Goal: Download file/media

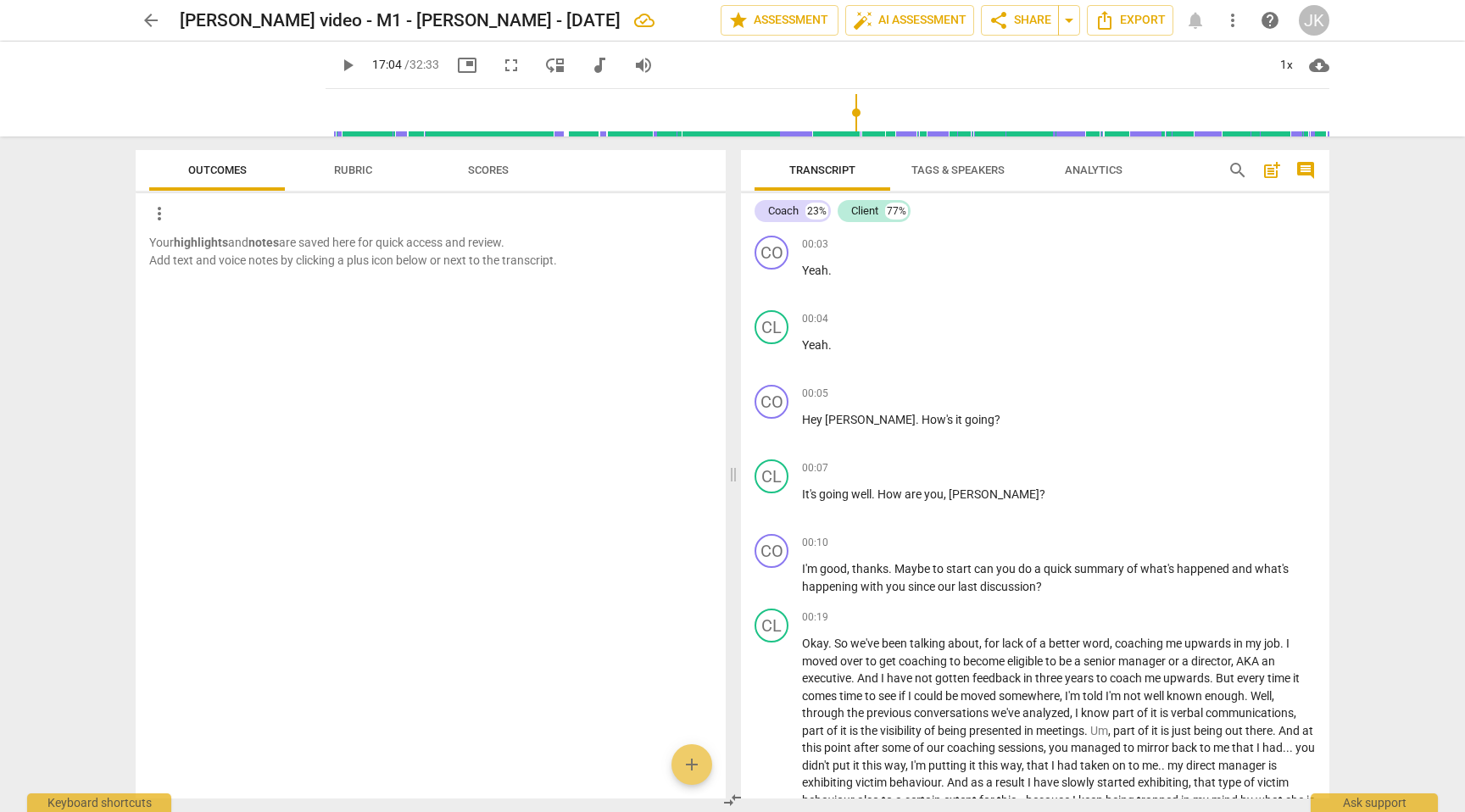
scroll to position [3127, 0]
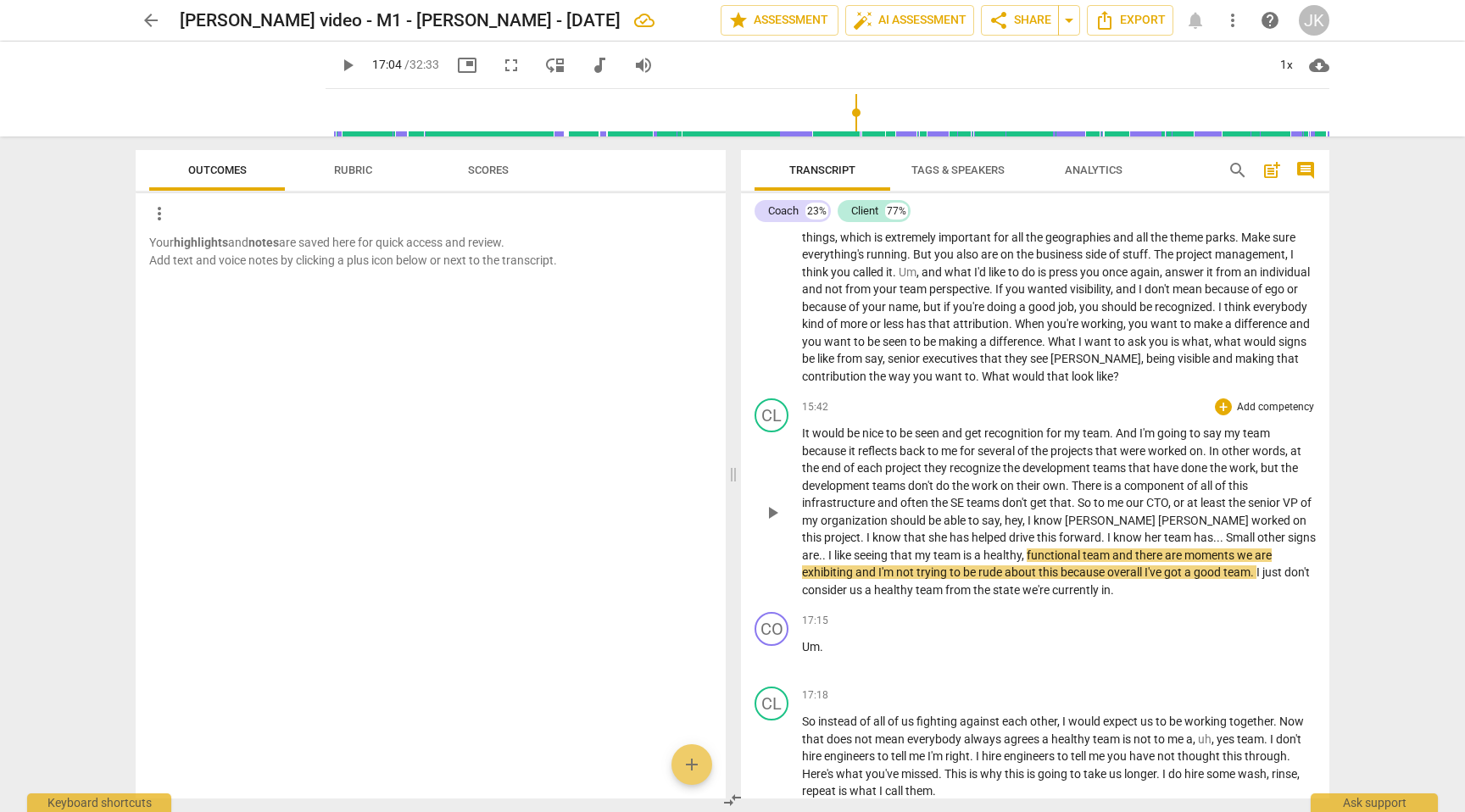
click at [829, 440] on span "would" at bounding box center [830, 433] width 35 height 14
click at [777, 523] on span "play_arrow" at bounding box center [771, 512] width 20 height 20
click at [895, 475] on span "project" at bounding box center [904, 468] width 39 height 14
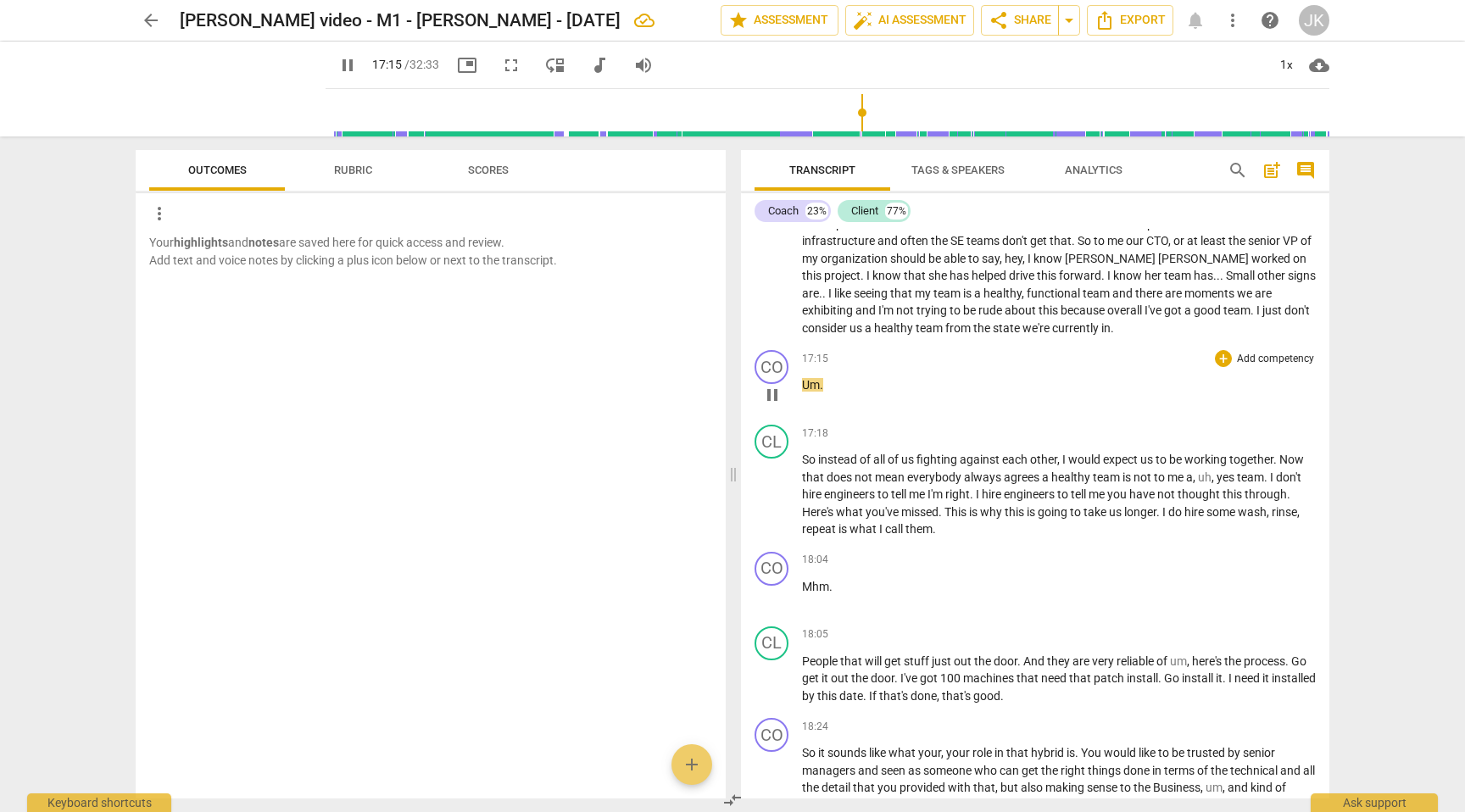
scroll to position [3391, 0]
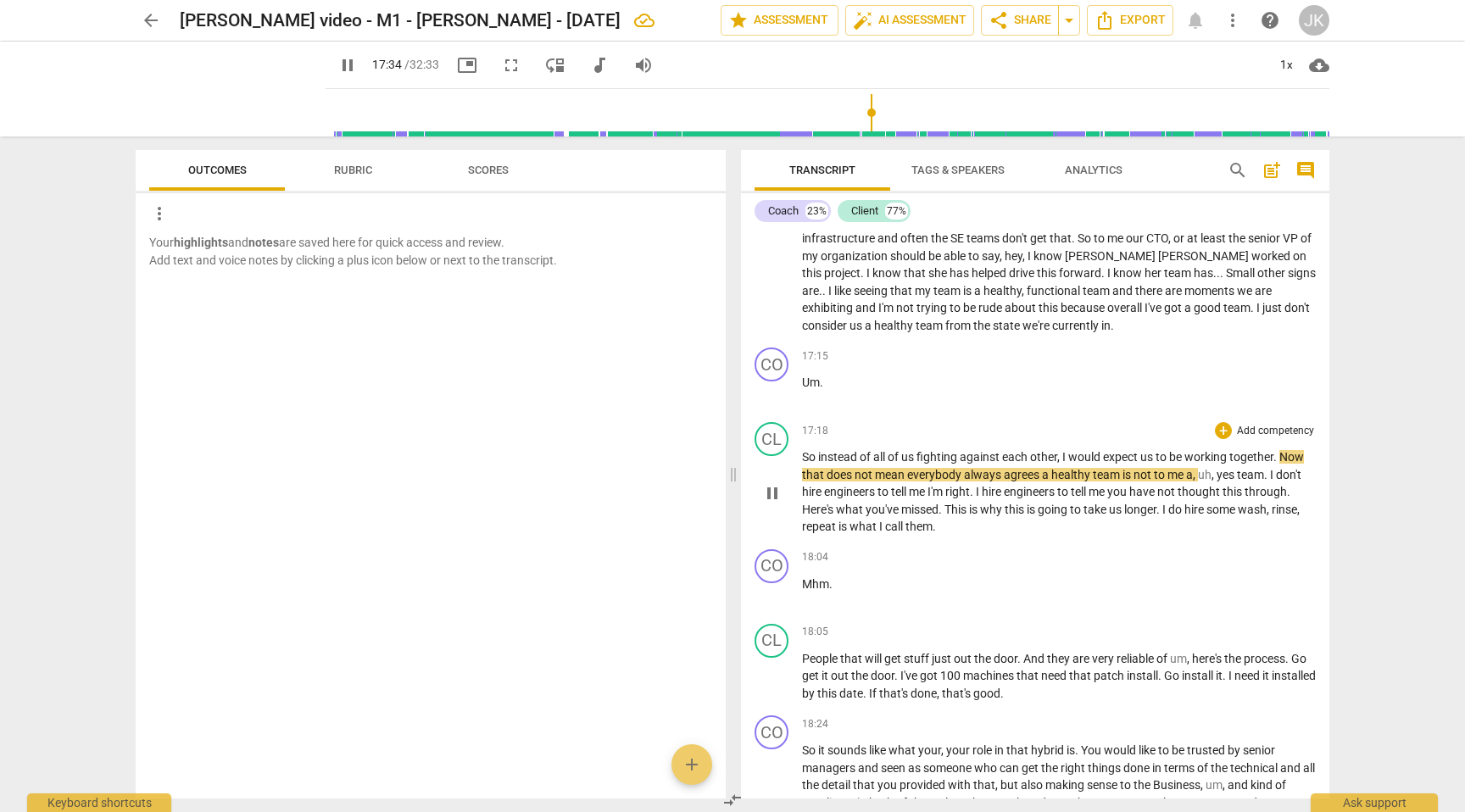
click at [1237, 482] on span "yes" at bounding box center [1226, 475] width 20 height 14
type input "1056"
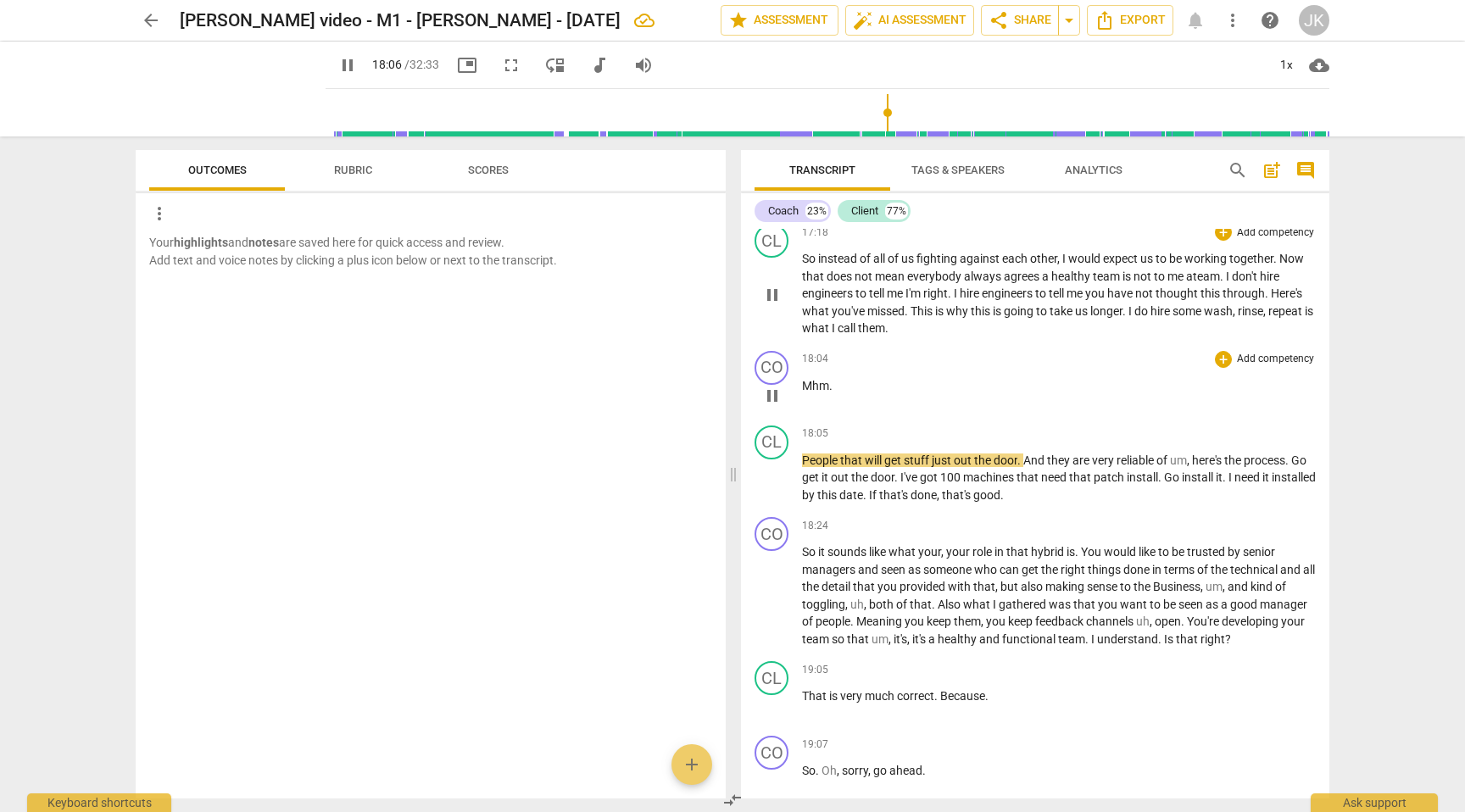
scroll to position [3604, 0]
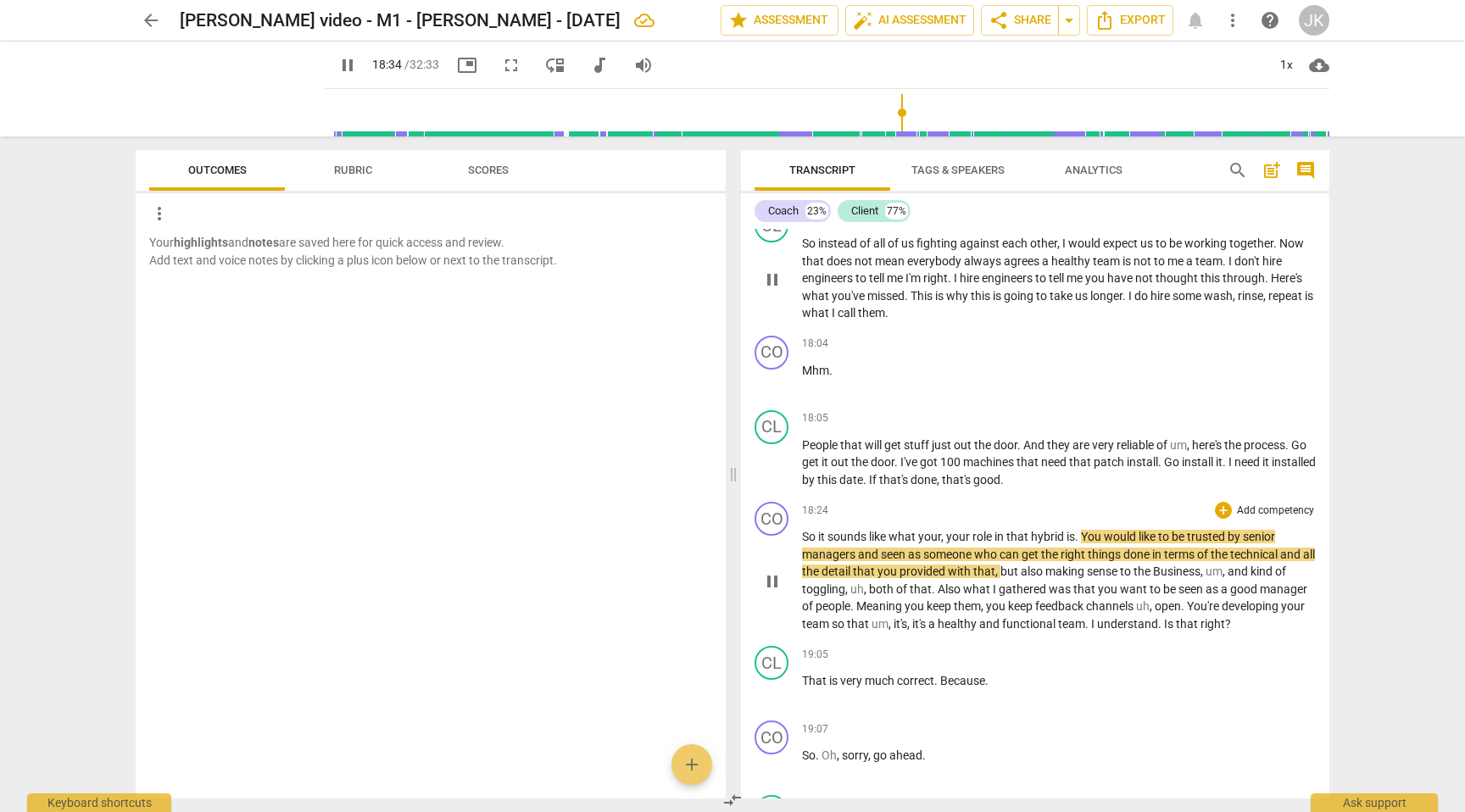
drag, startPoint x: 1080, startPoint y: 556, endPoint x: 1062, endPoint y: 632, distance: 78.1
click at [1080, 543] on span "." at bounding box center [1077, 536] width 6 height 14
type input "1116"
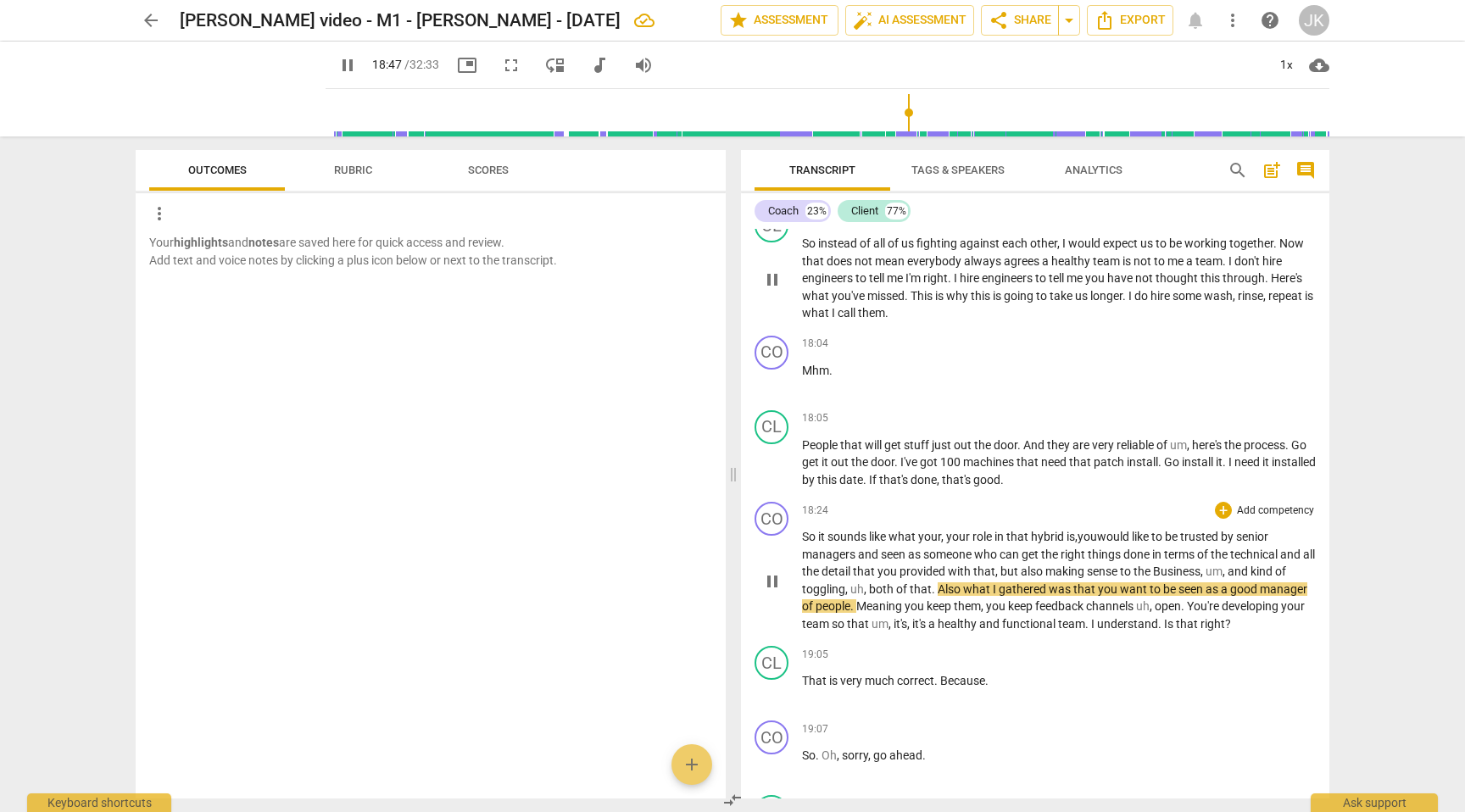
click at [1175, 578] on span "Business" at bounding box center [1176, 571] width 48 height 14
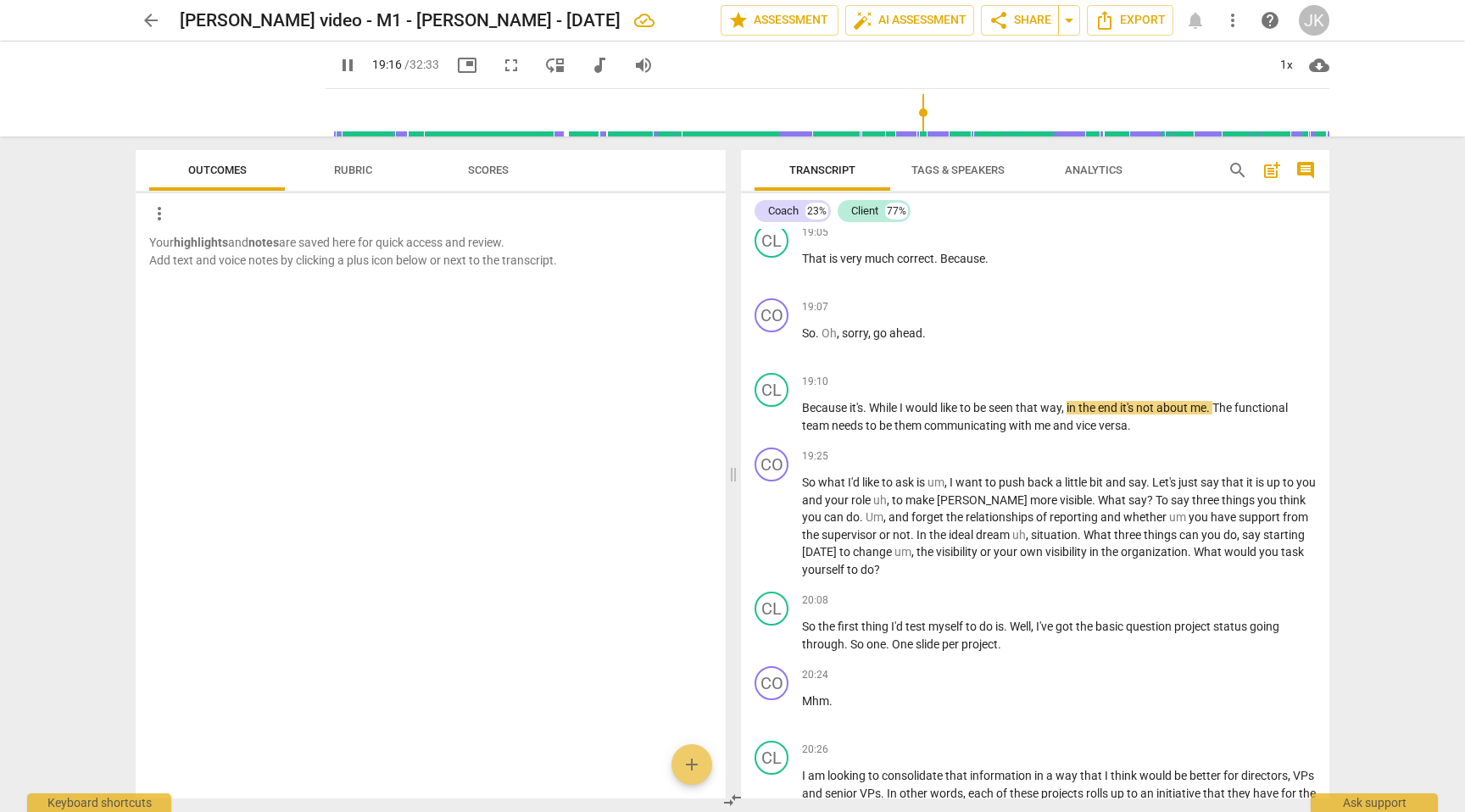
scroll to position [4020, 0]
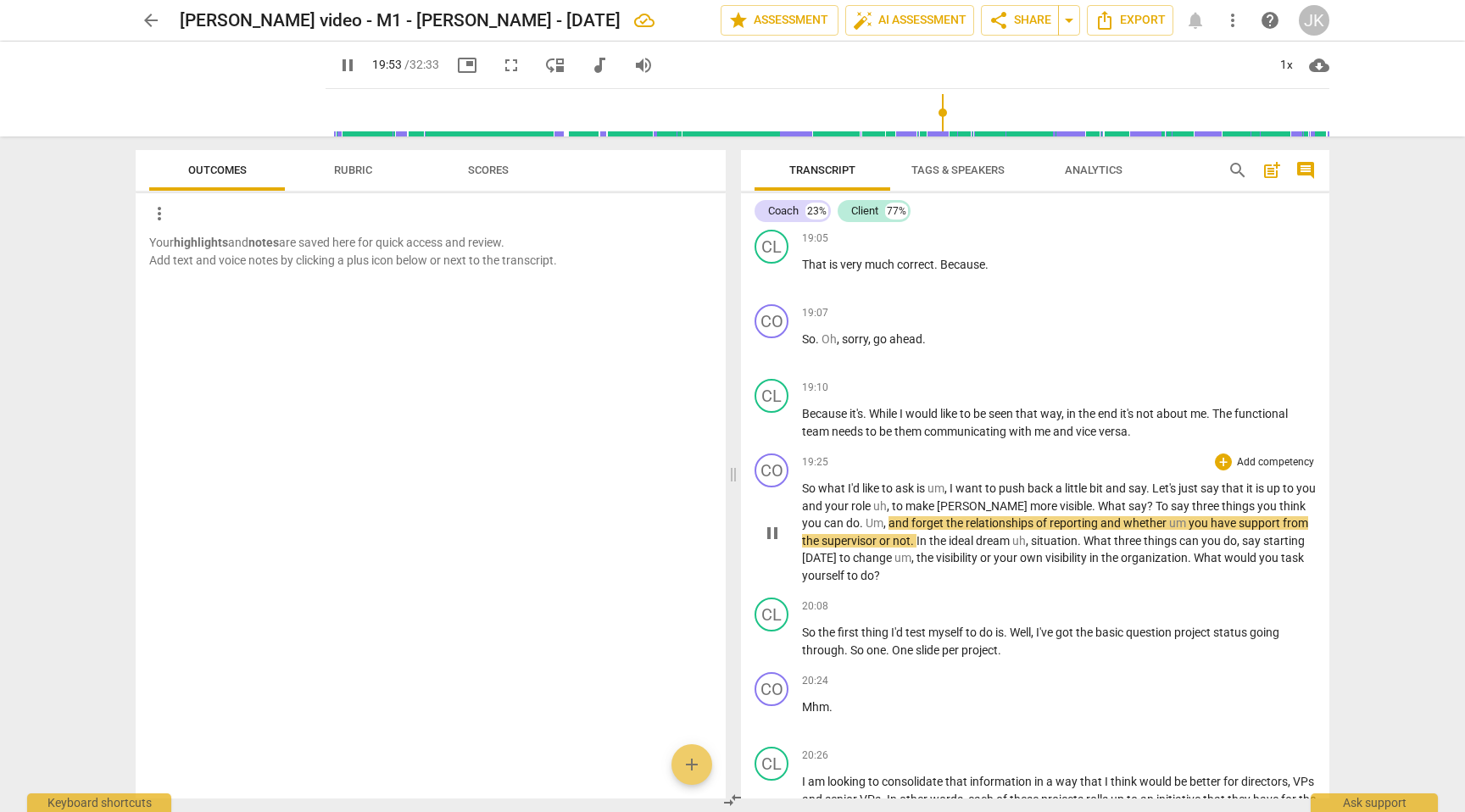
click at [1003, 564] on span "your" at bounding box center [1006, 558] width 26 height 14
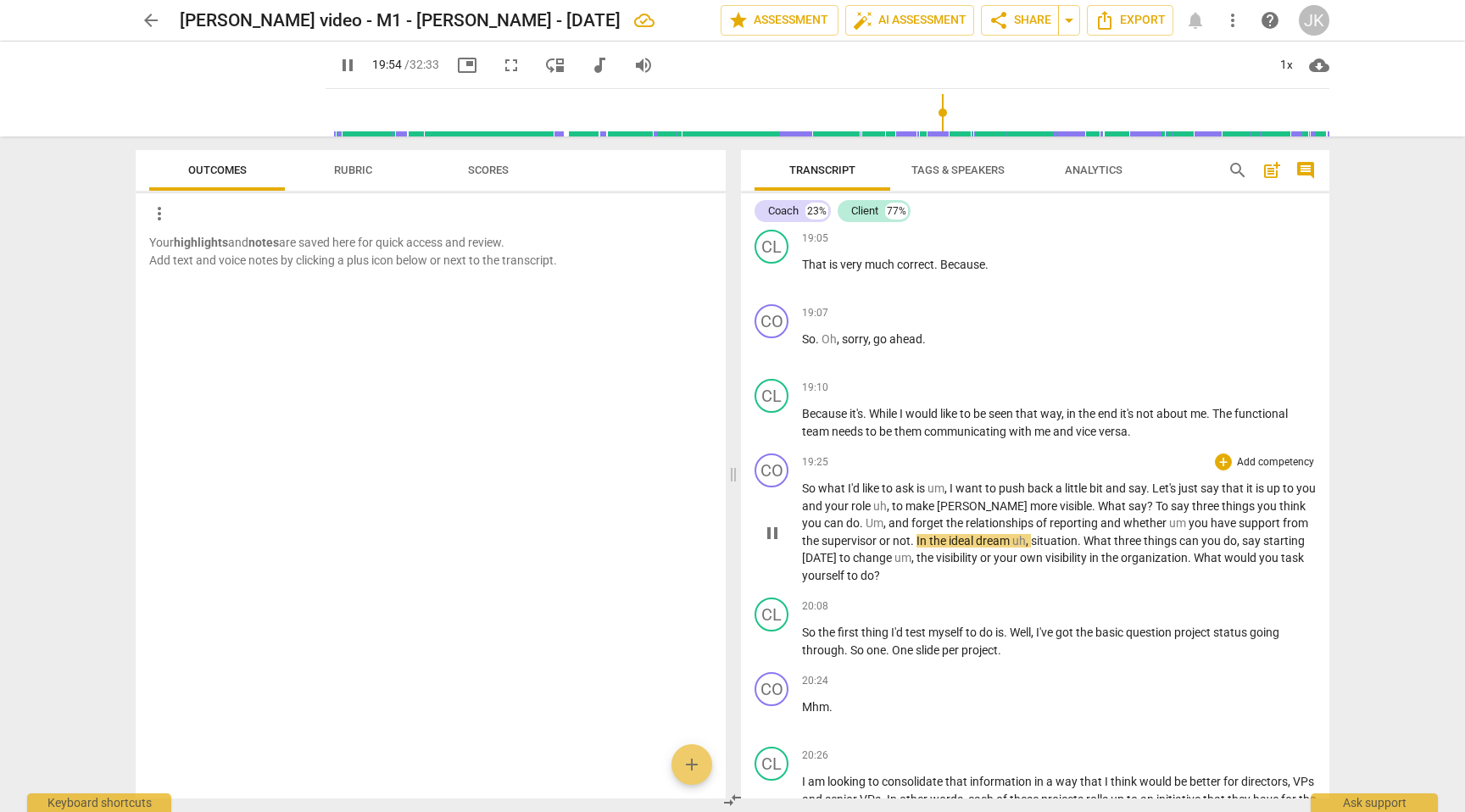
type input "1194"
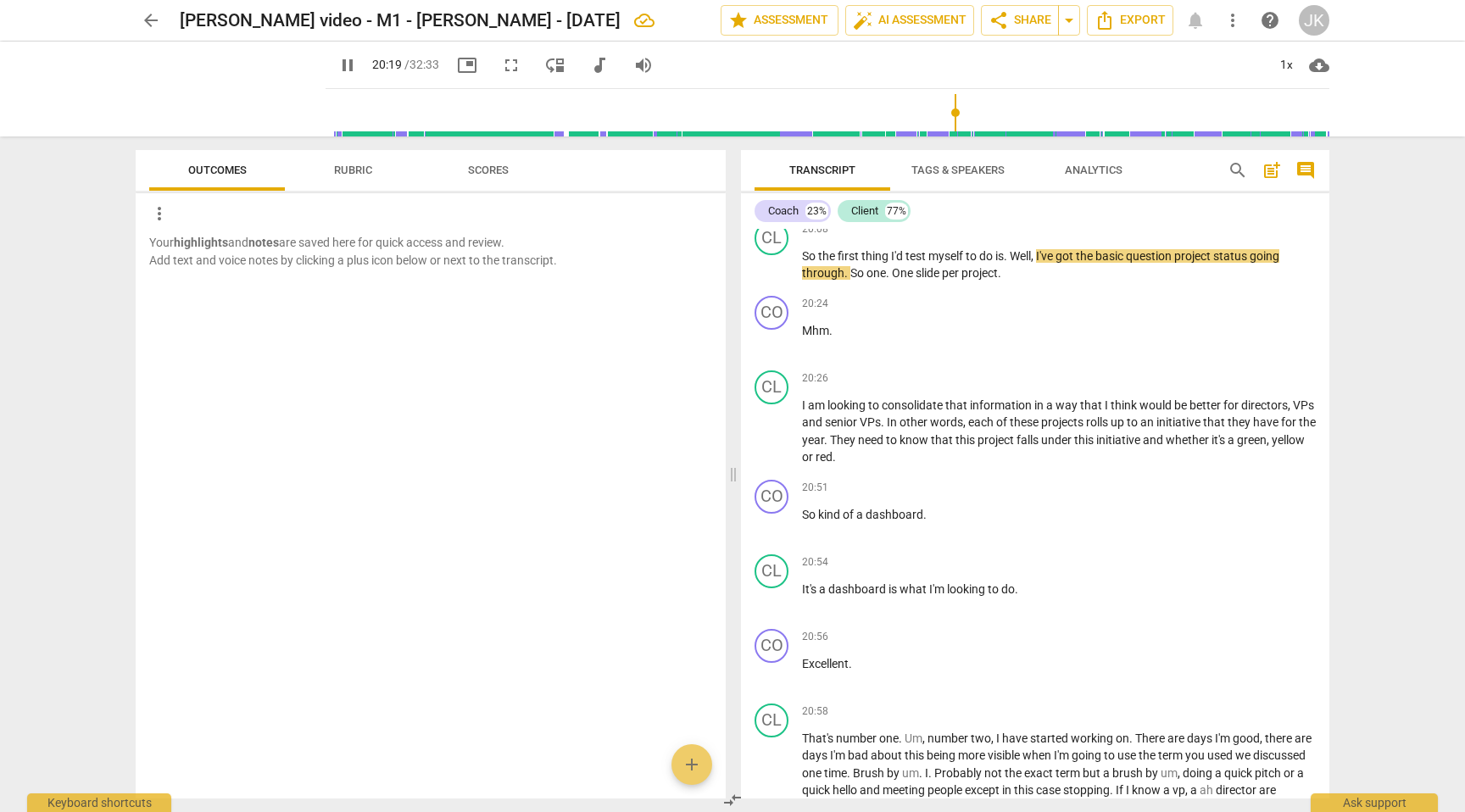
scroll to position [4482, 0]
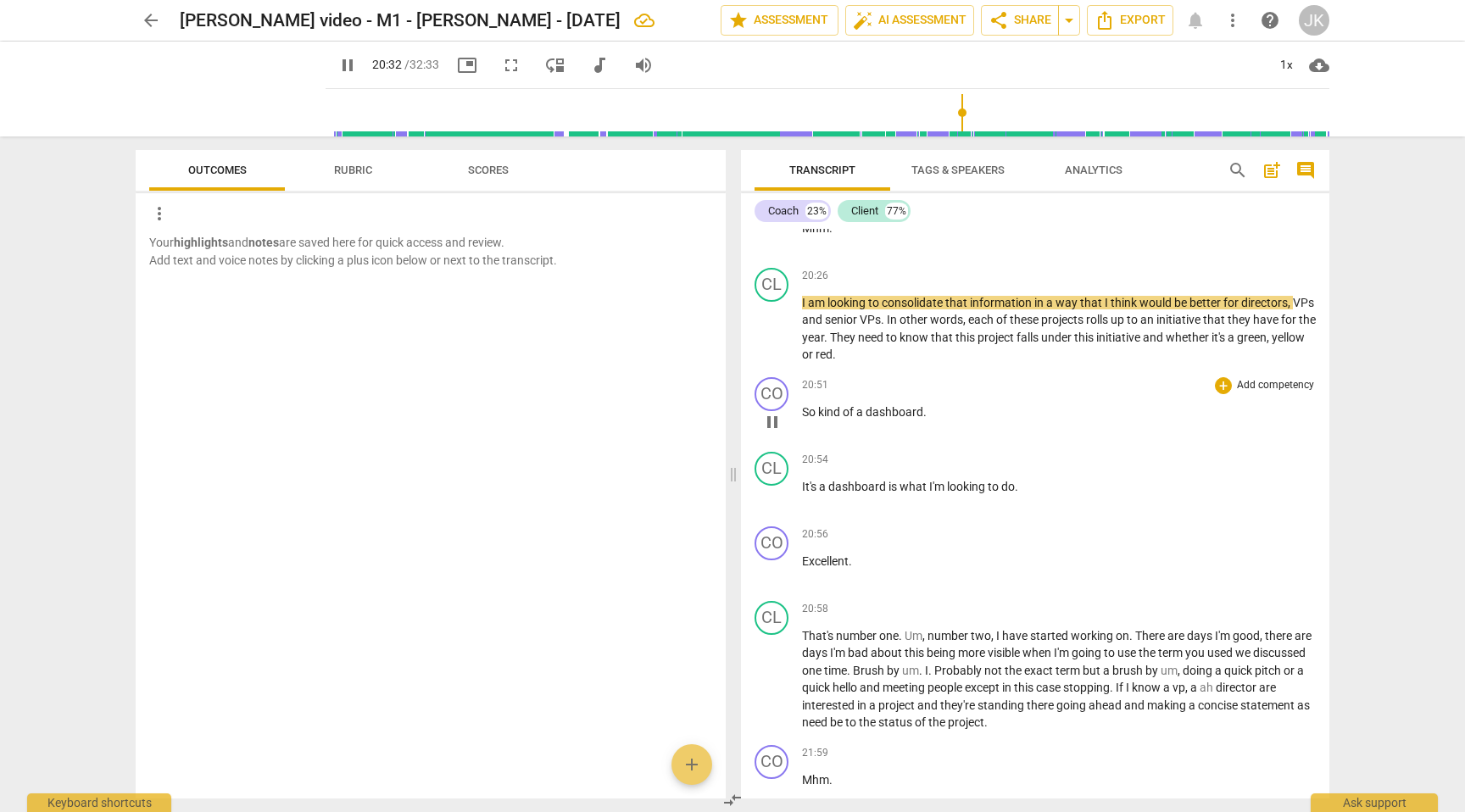
click at [927, 422] on p "So kind of a dashboard ." at bounding box center [1058, 412] width 514 height 17
type input "1234"
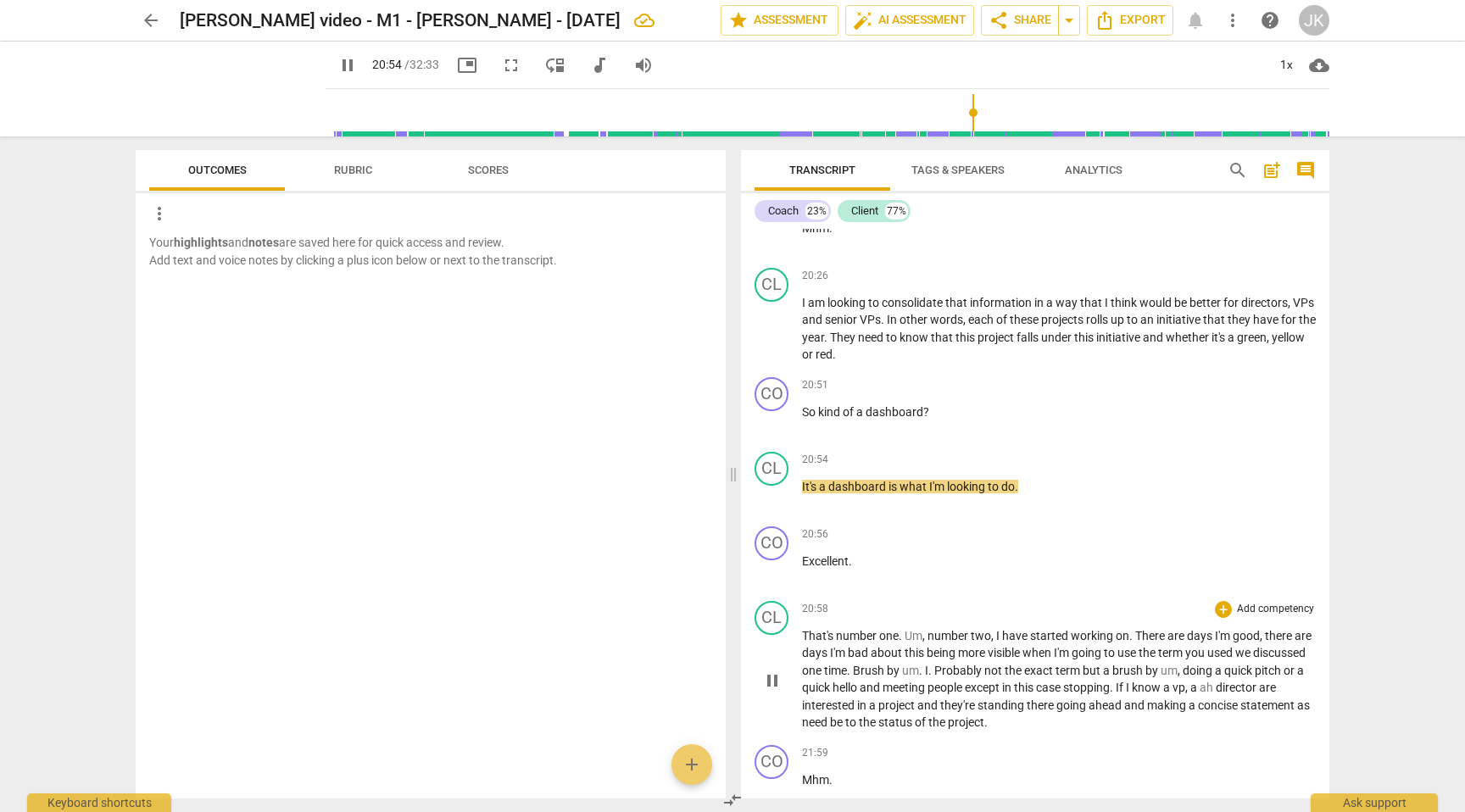
click at [984, 677] on span "Probably" at bounding box center [958, 670] width 50 height 14
type input "1255"
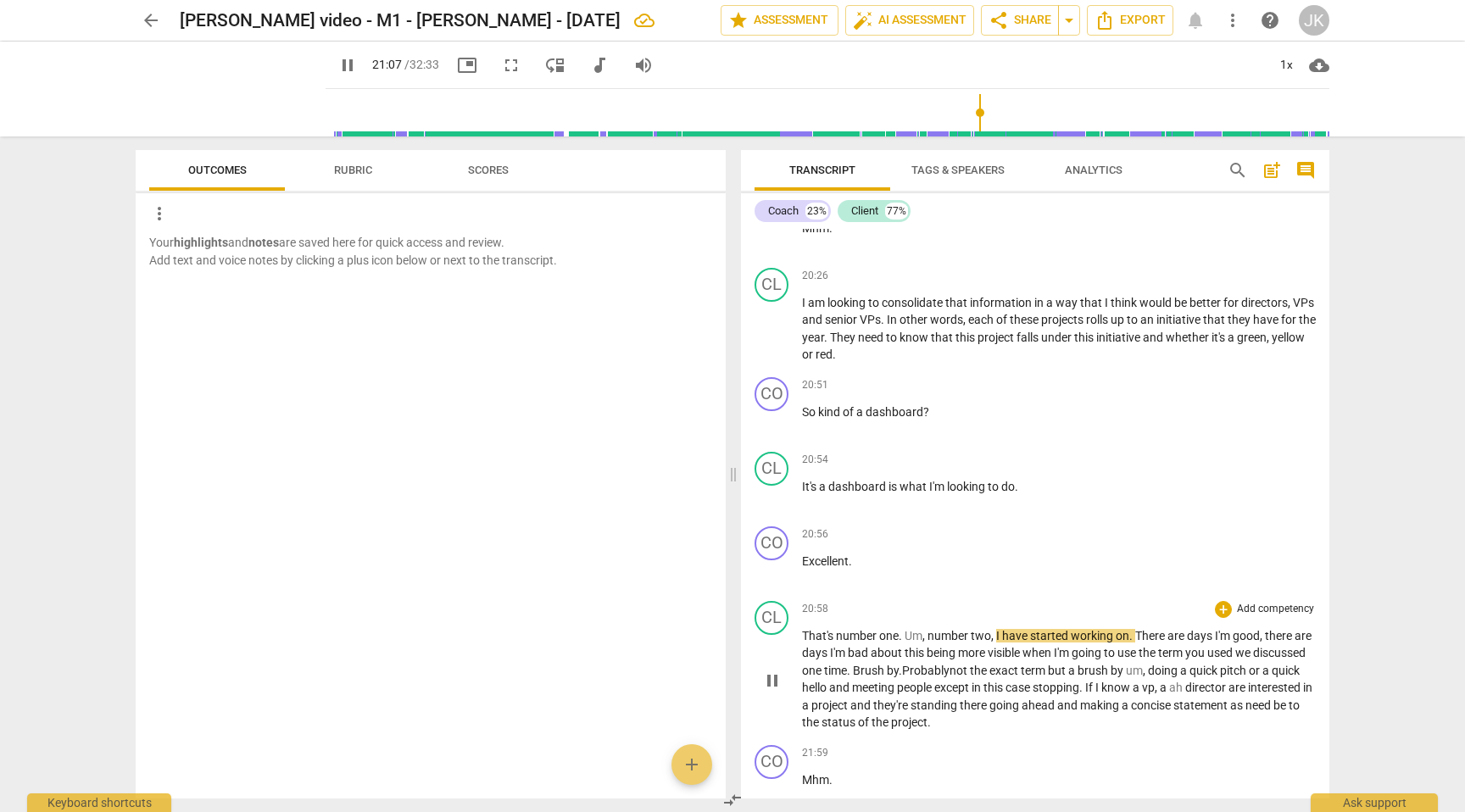
click at [1160, 694] on span "," at bounding box center [1156, 688] width 5 height 14
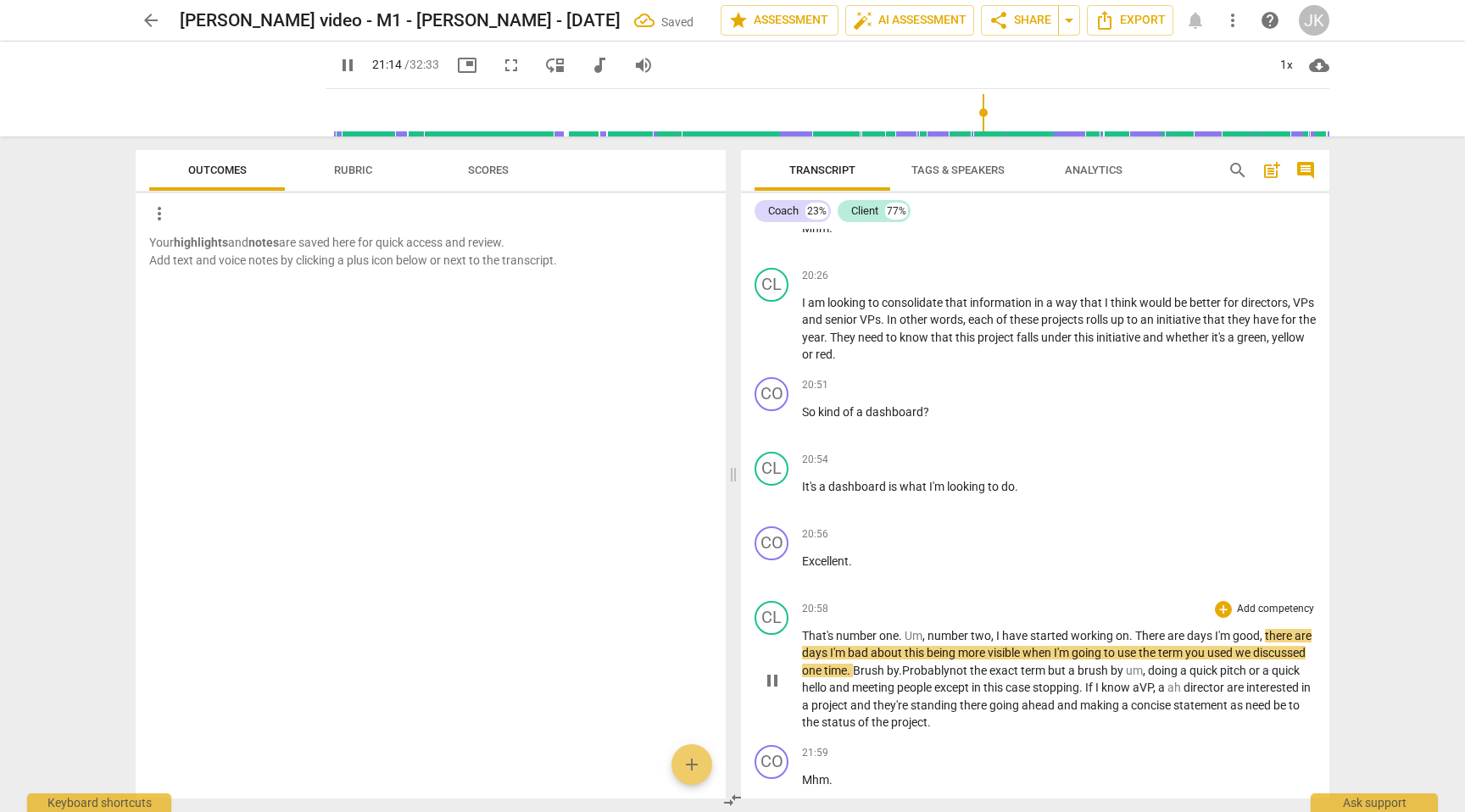
click at [1226, 694] on span "director" at bounding box center [1205, 688] width 43 height 14
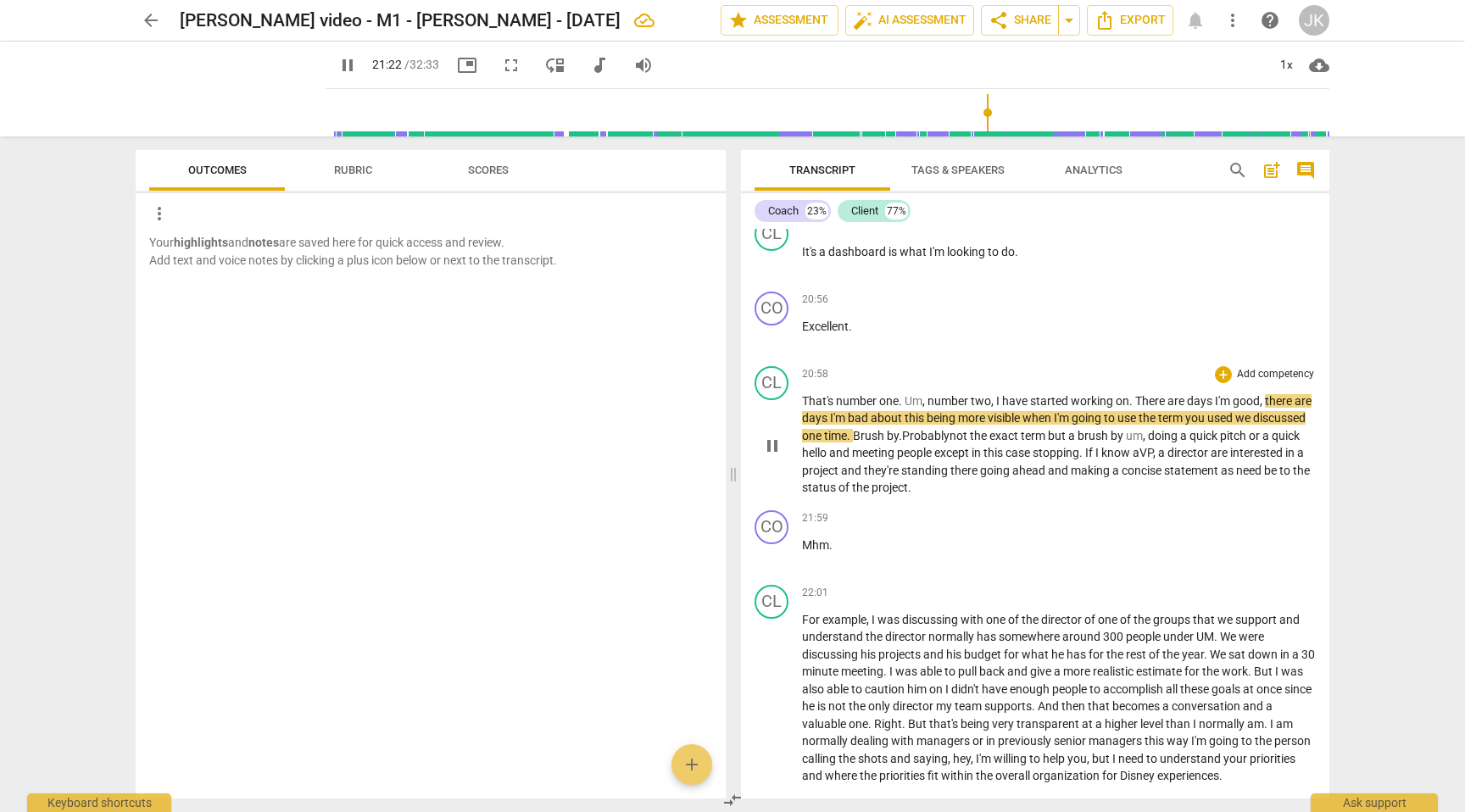
scroll to position [4752, 0]
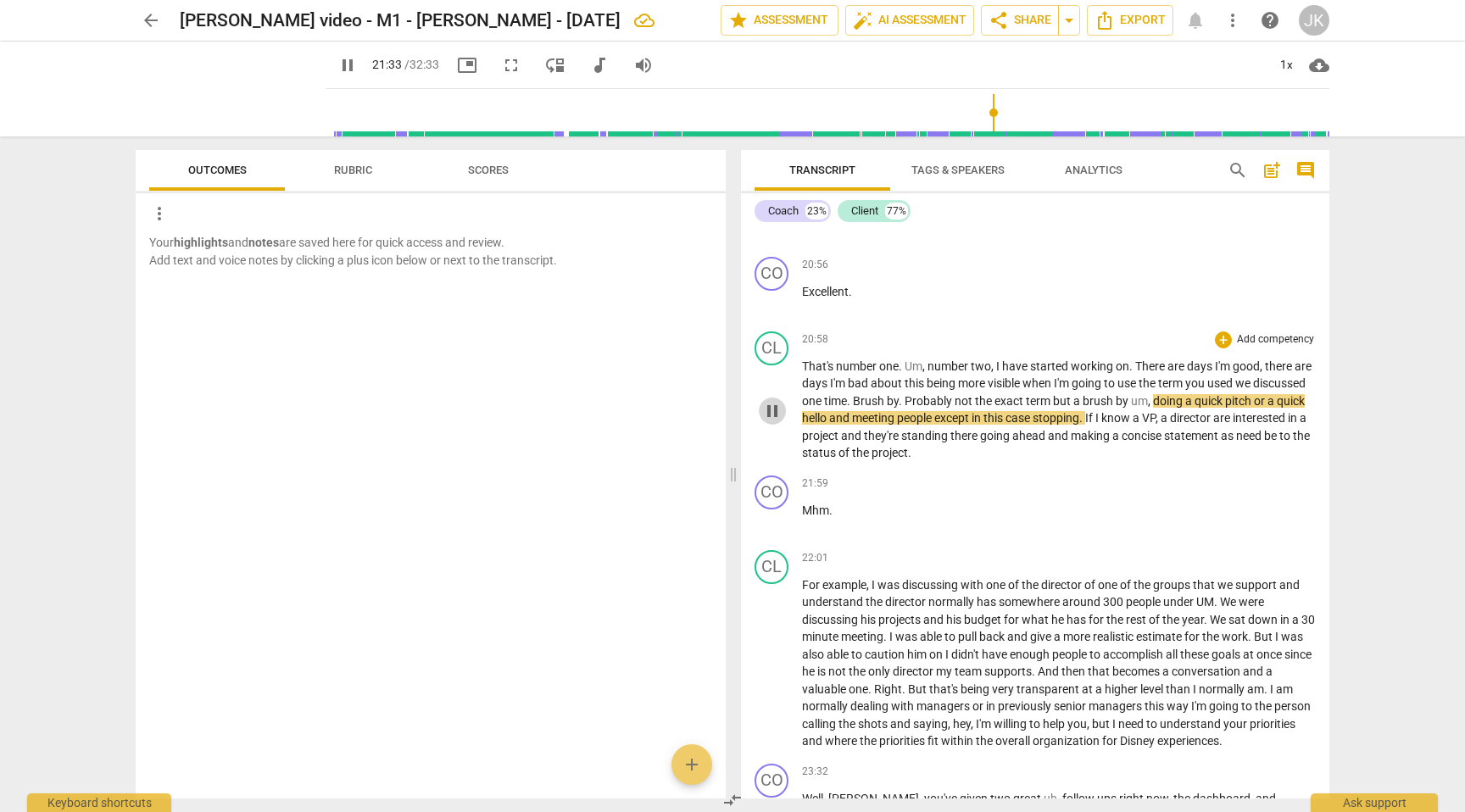
click at [773, 422] on span "pause" at bounding box center [771, 411] width 20 height 20
click at [777, 422] on span "play_arrow" at bounding box center [771, 411] width 20 height 20
click at [1095, 424] on span "If" at bounding box center [1090, 418] width 10 height 14
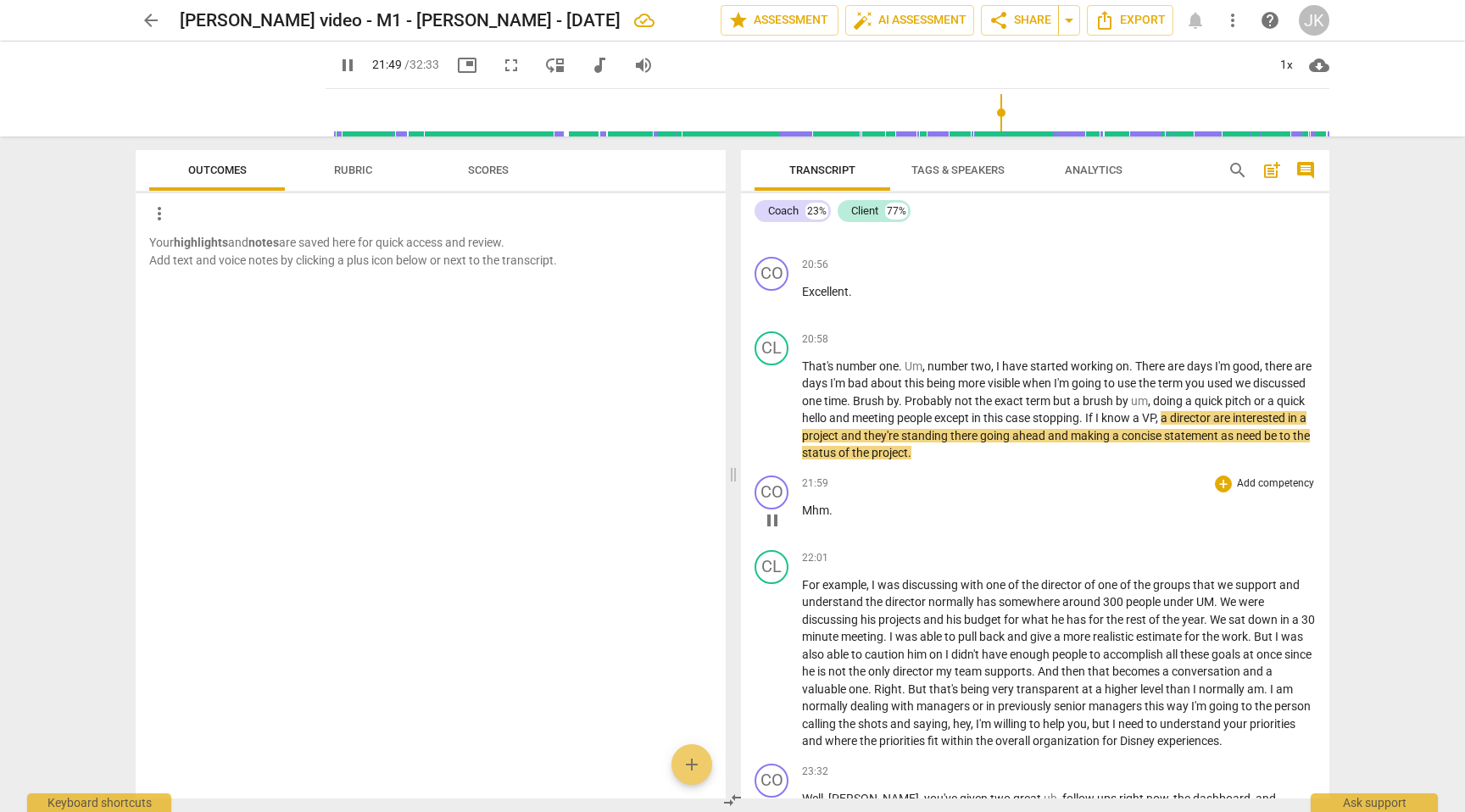
type input "1310"
click at [1207, 424] on span "director" at bounding box center [1184, 418] width 43 height 14
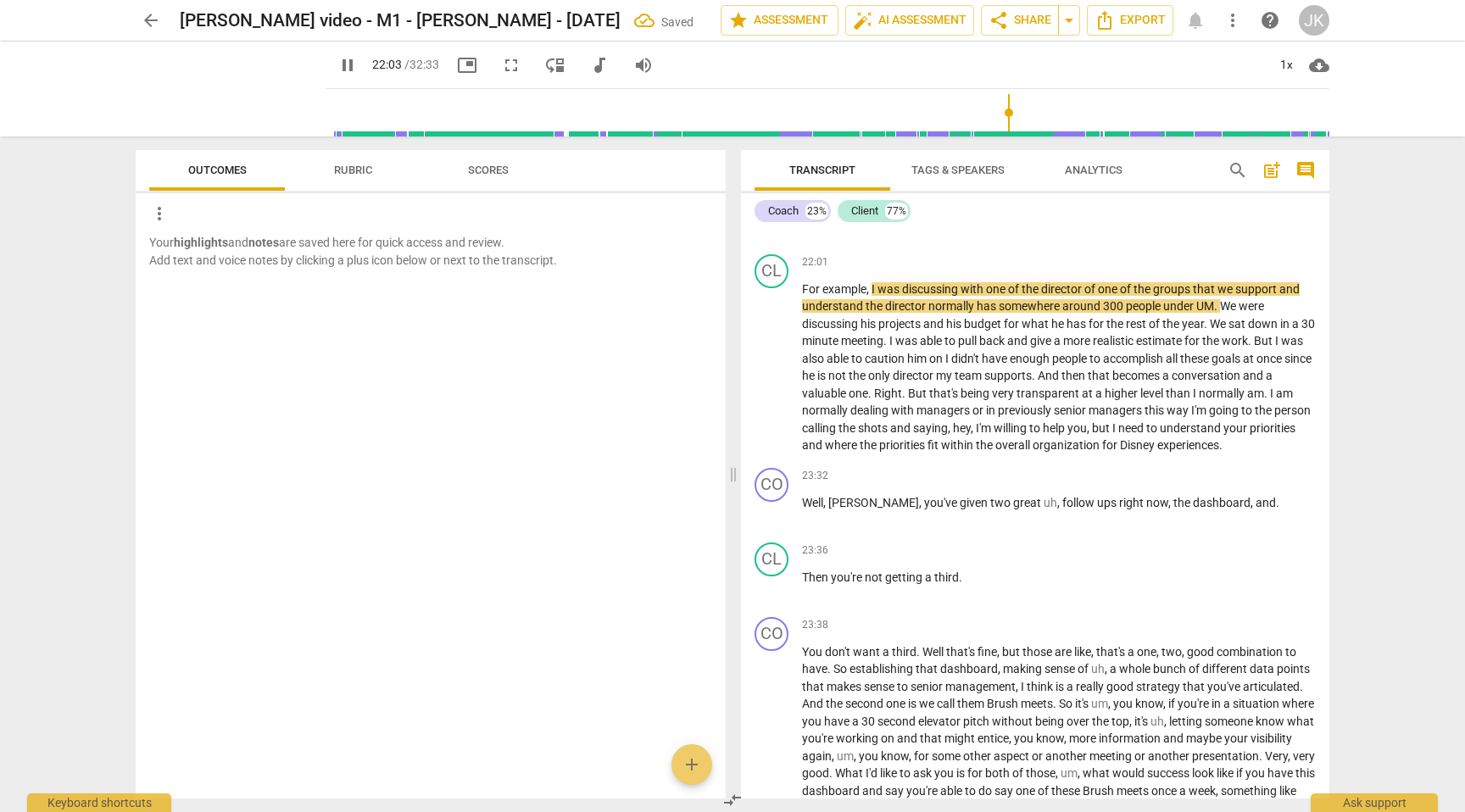
scroll to position [5049, 0]
click at [1213, 311] on span "UM" at bounding box center [1205, 304] width 17 height 14
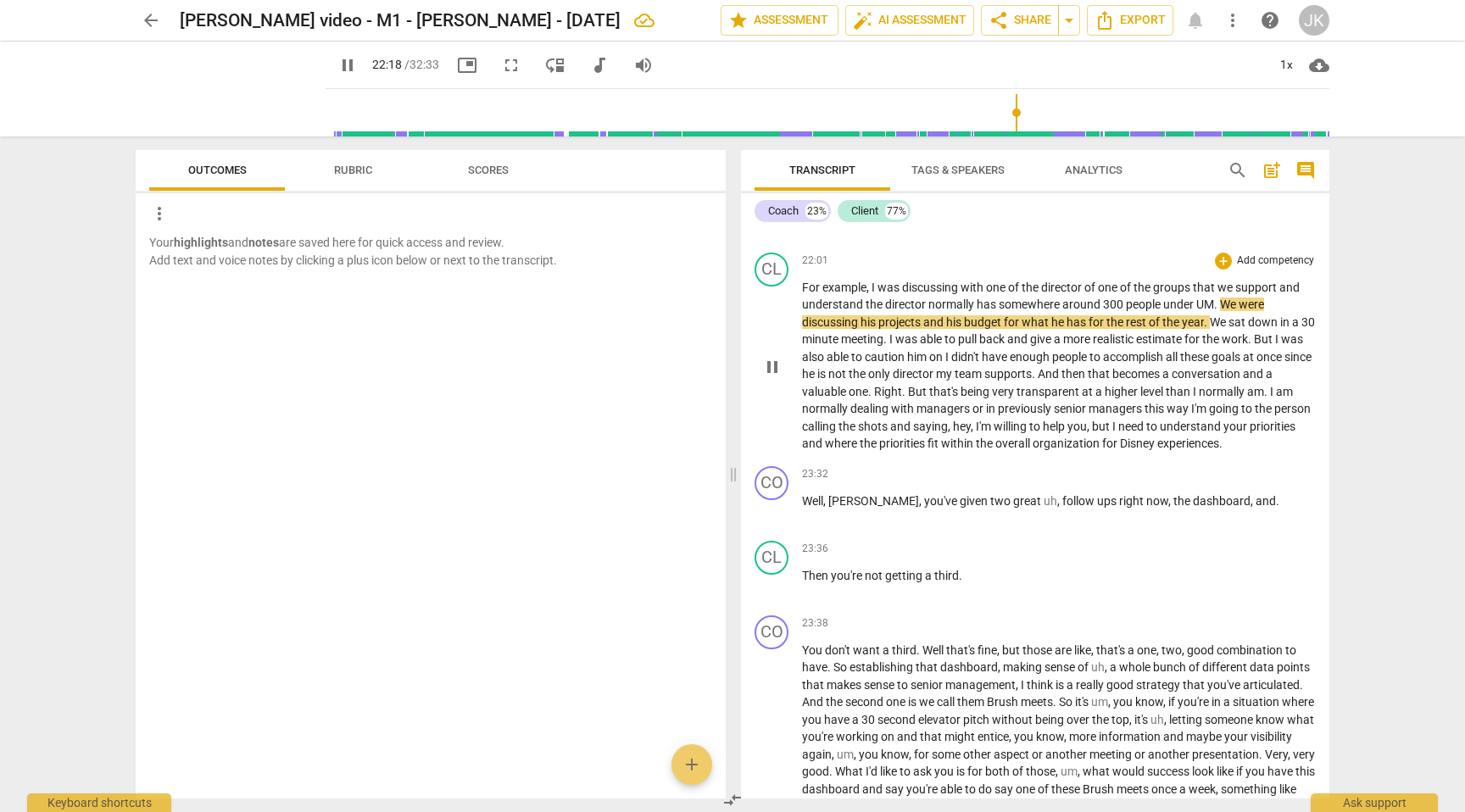
type input "1338"
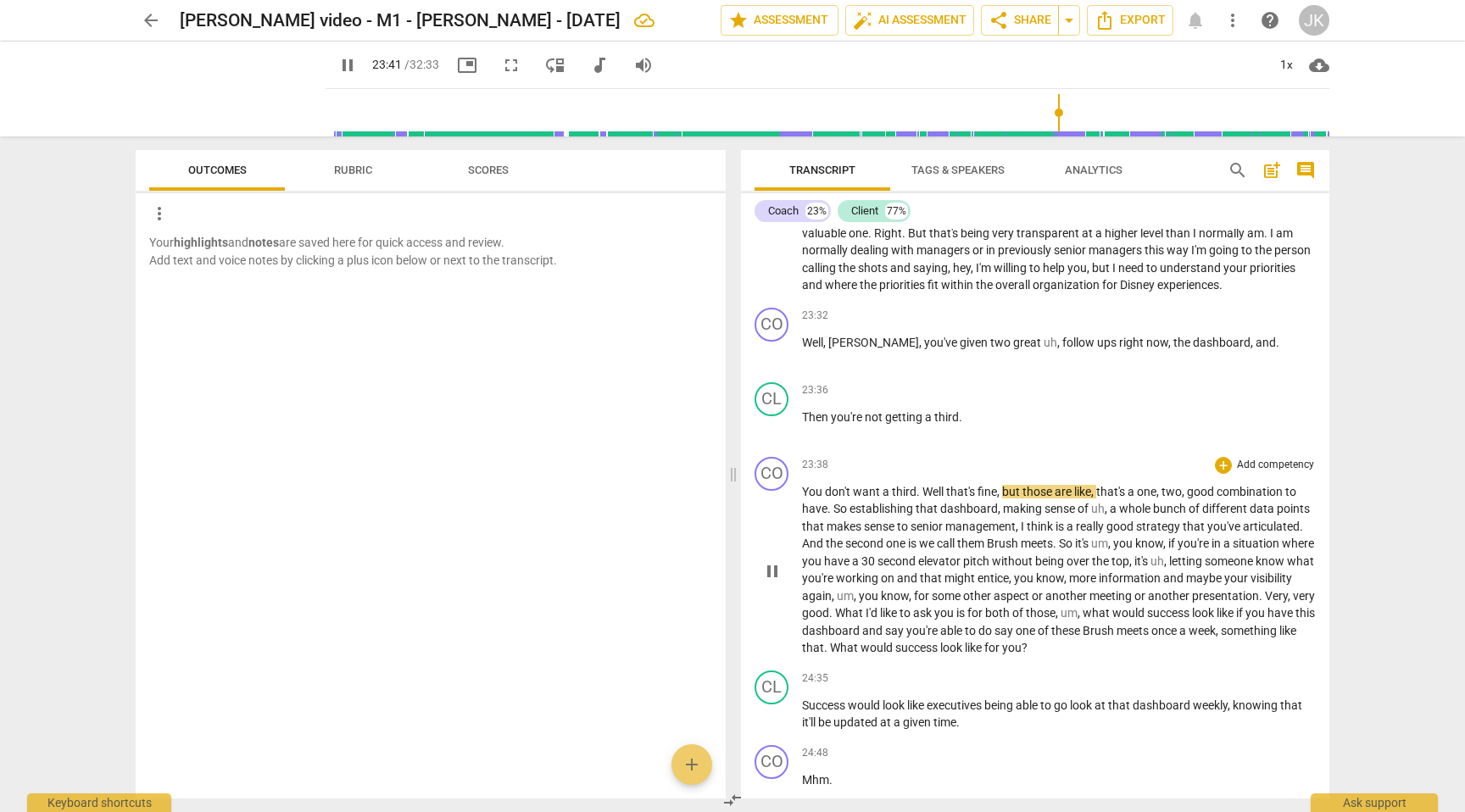
scroll to position [5240, 0]
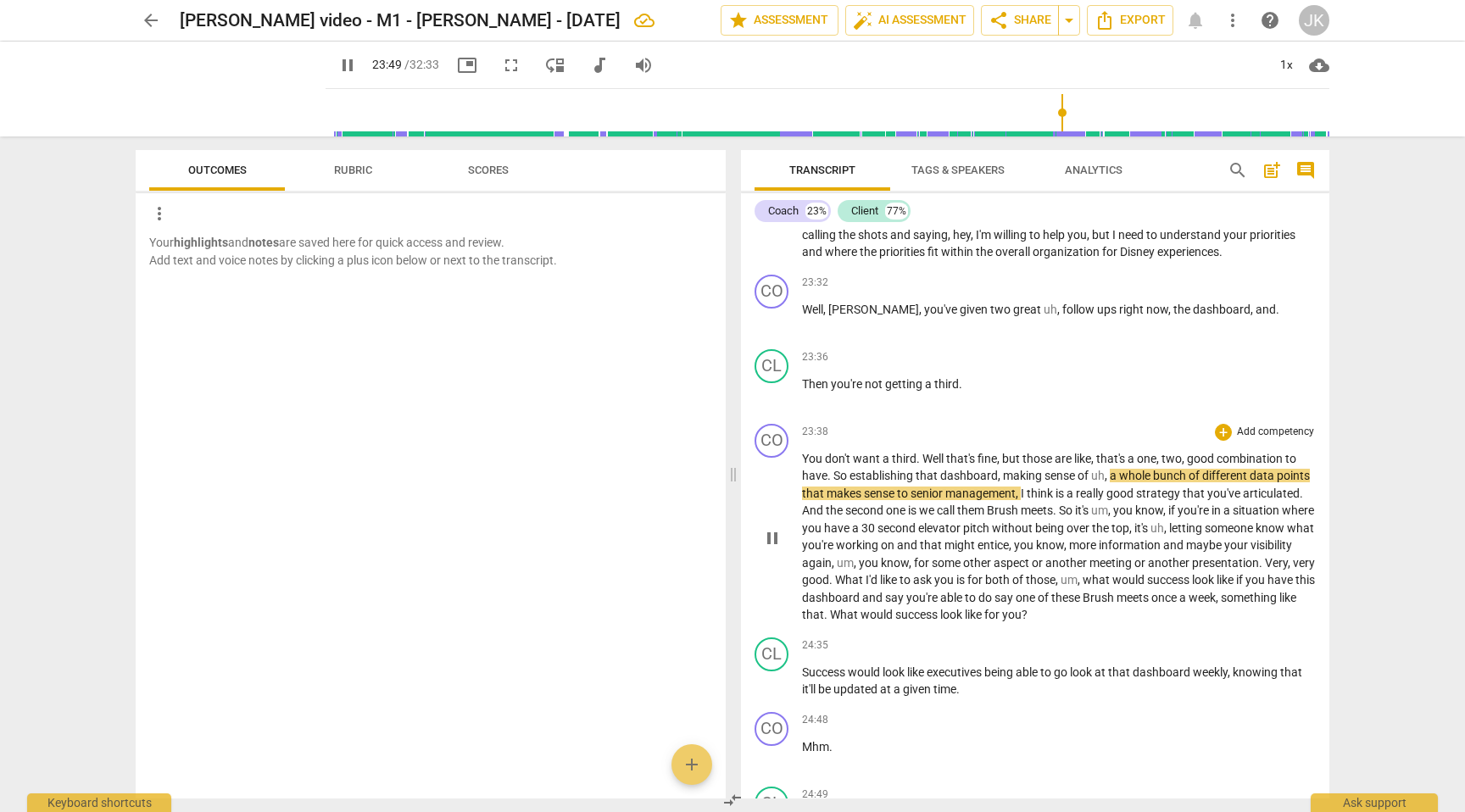
click at [1112, 482] on span "a" at bounding box center [1114, 475] width 10 height 14
type input "1430"
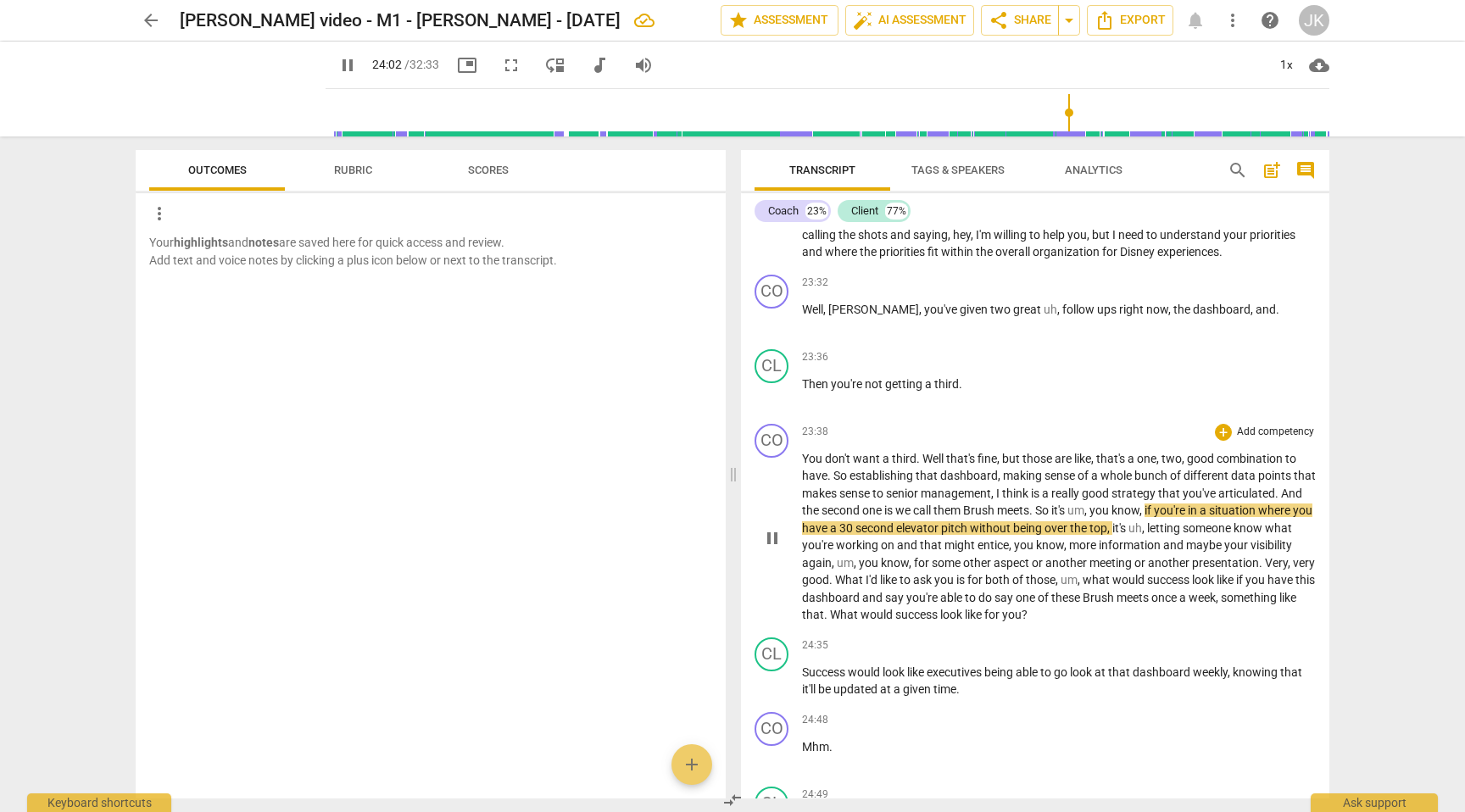
click at [997, 517] on span "Brush" at bounding box center [979, 510] width 34 height 14
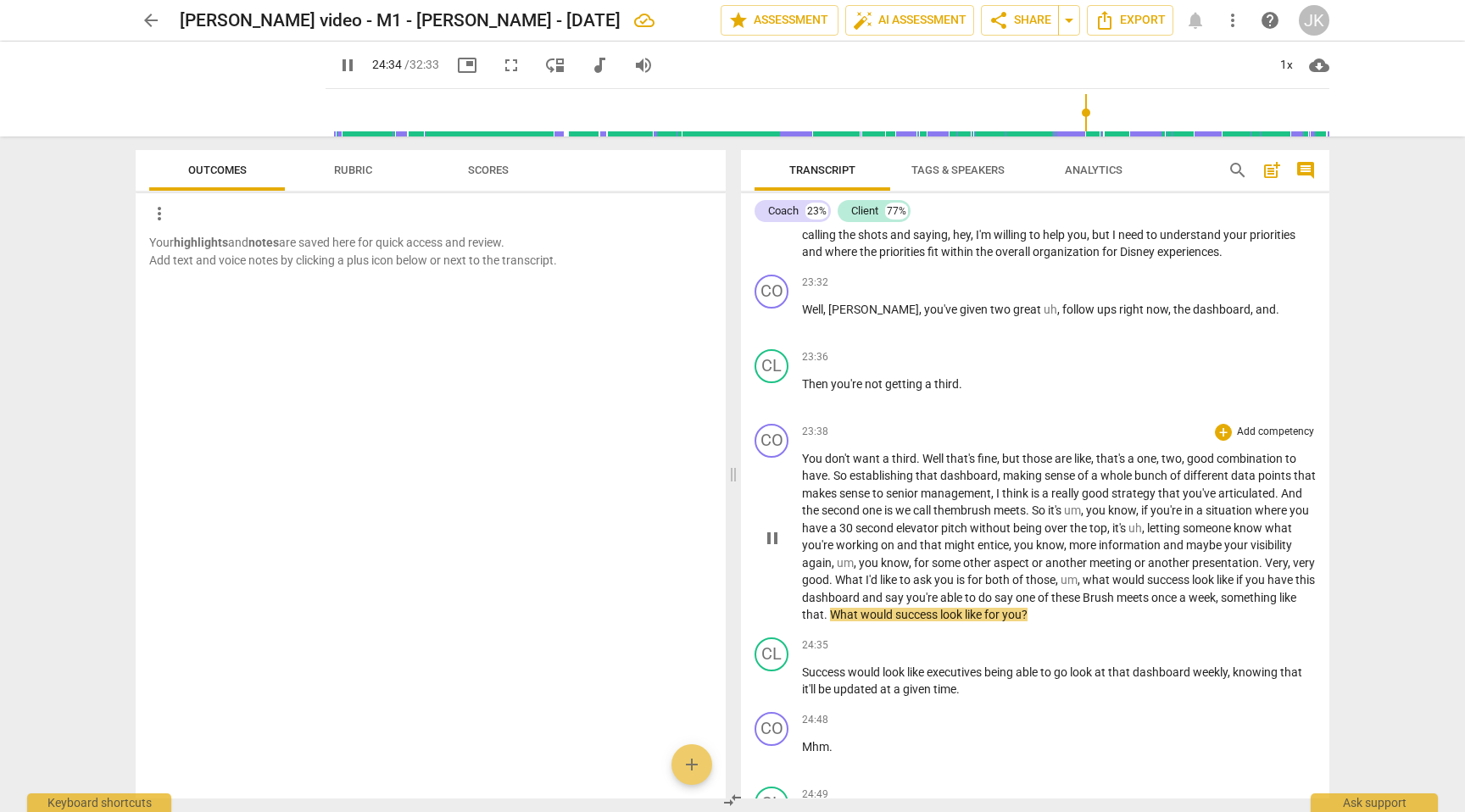
click at [1132, 624] on p "You don't want a third . Well that's fine , but those are like , that's a one ,…" at bounding box center [1058, 536] width 514 height 174
click at [1116, 604] on span "Brush" at bounding box center [1099, 597] width 34 height 14
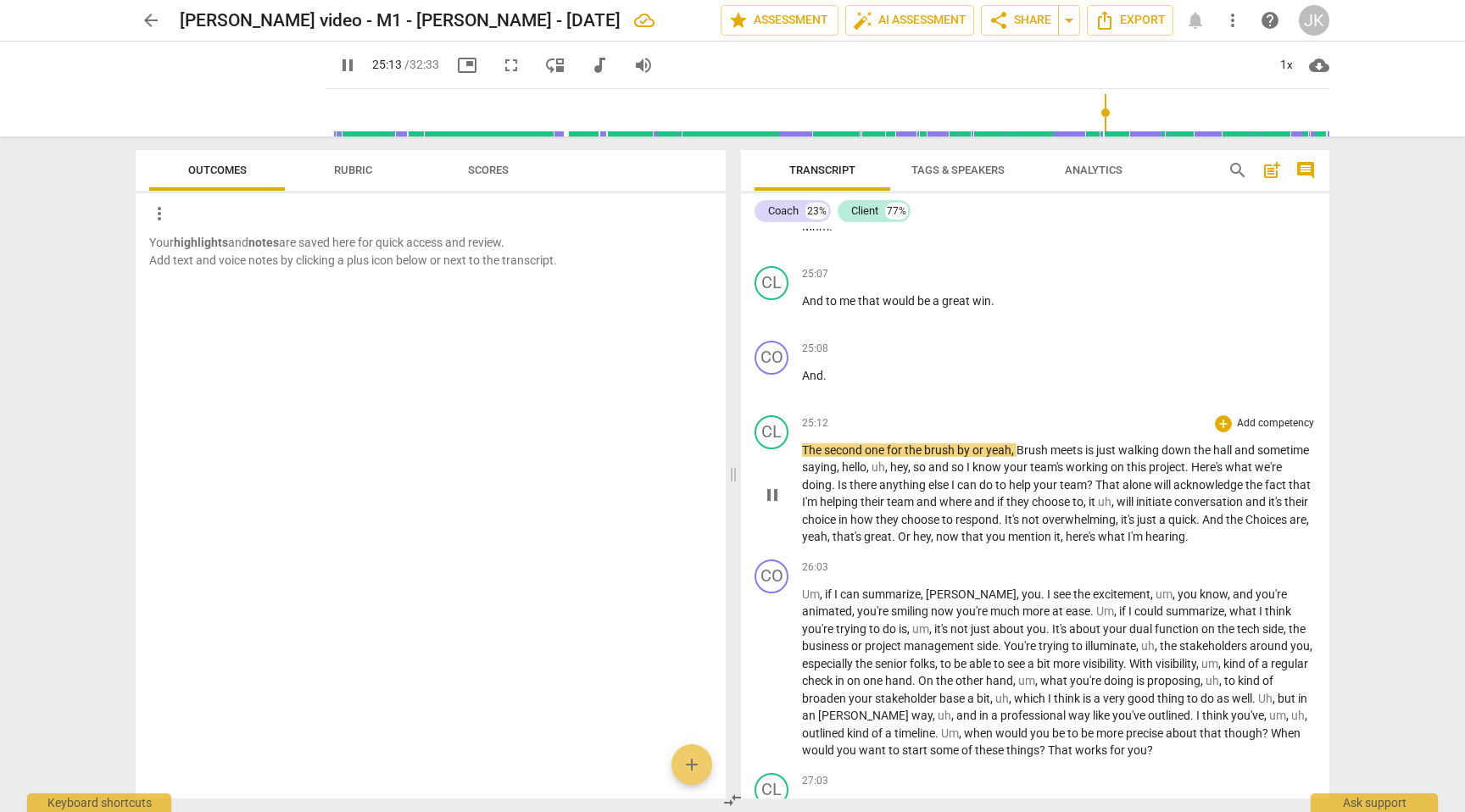
scroll to position [5918, 0]
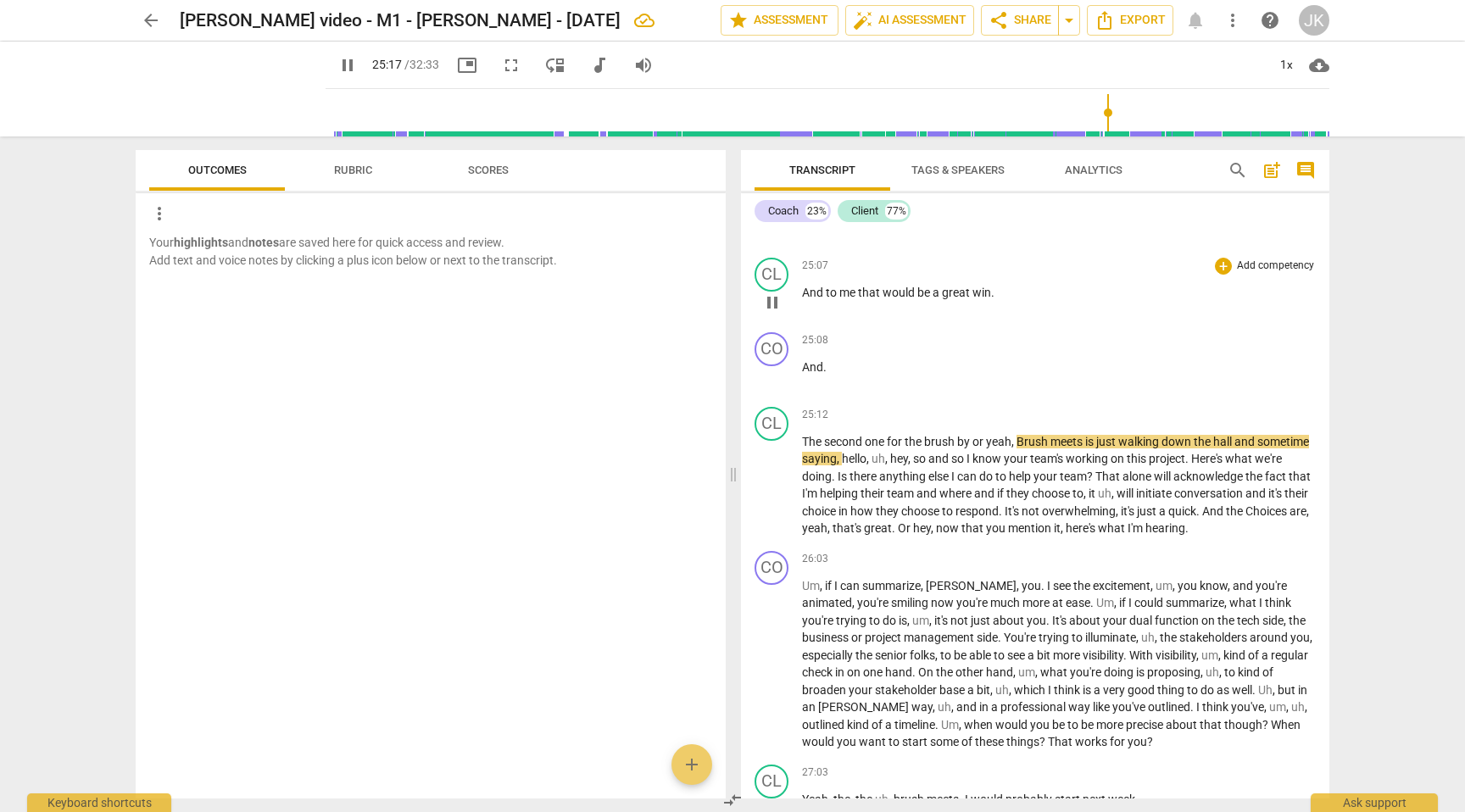
click at [853, 299] on div "25:07 + Add competency keyboard_arrow_right And to me that would be a great win…" at bounding box center [1058, 288] width 514 height 61
click at [845, 299] on span "me" at bounding box center [848, 292] width 18 height 14
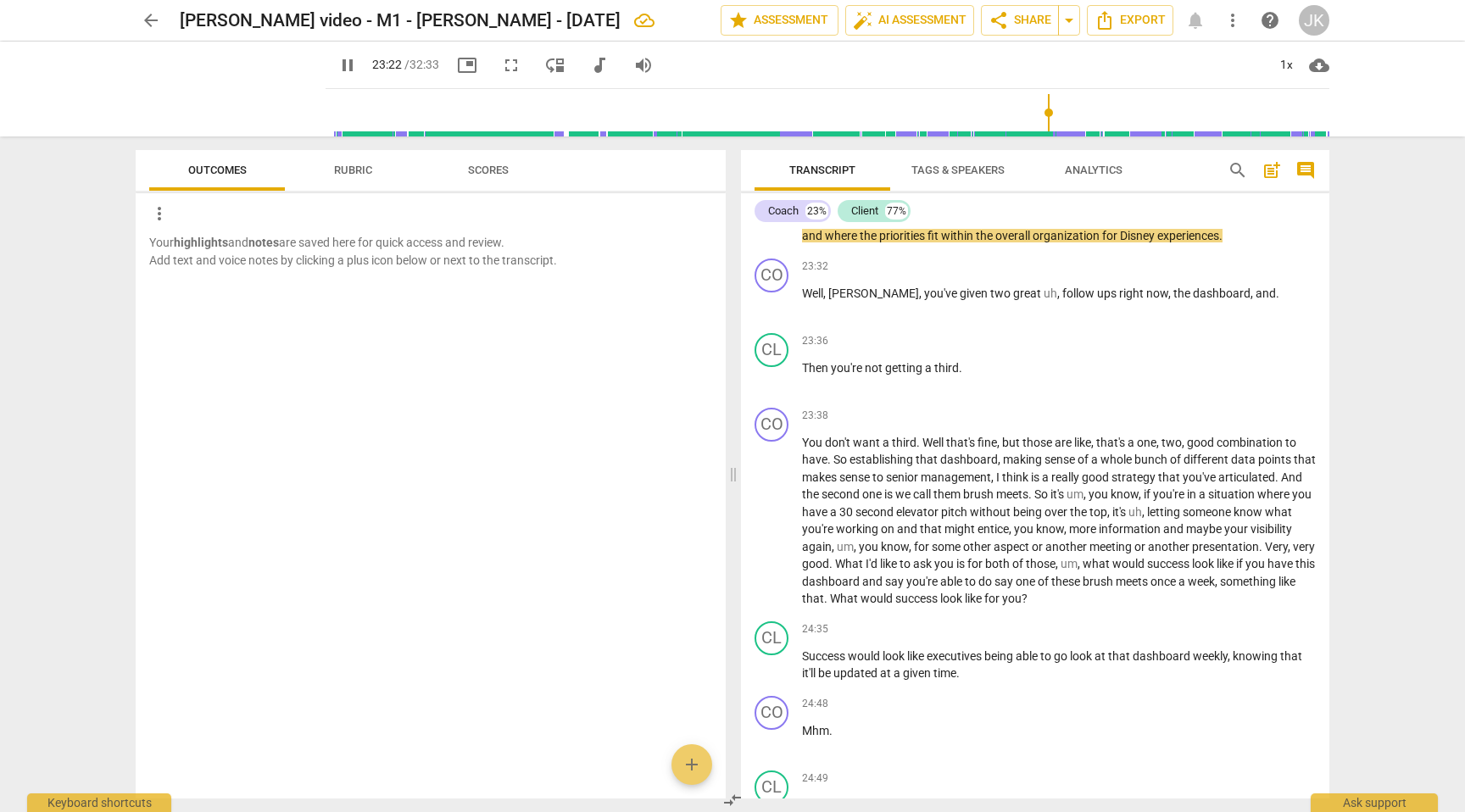
drag, startPoint x: 1100, startPoint y: 110, endPoint x: 1040, endPoint y: 110, distance: 60.0
click at [1040, 110] on input "range" at bounding box center [831, 113] width 997 height 54
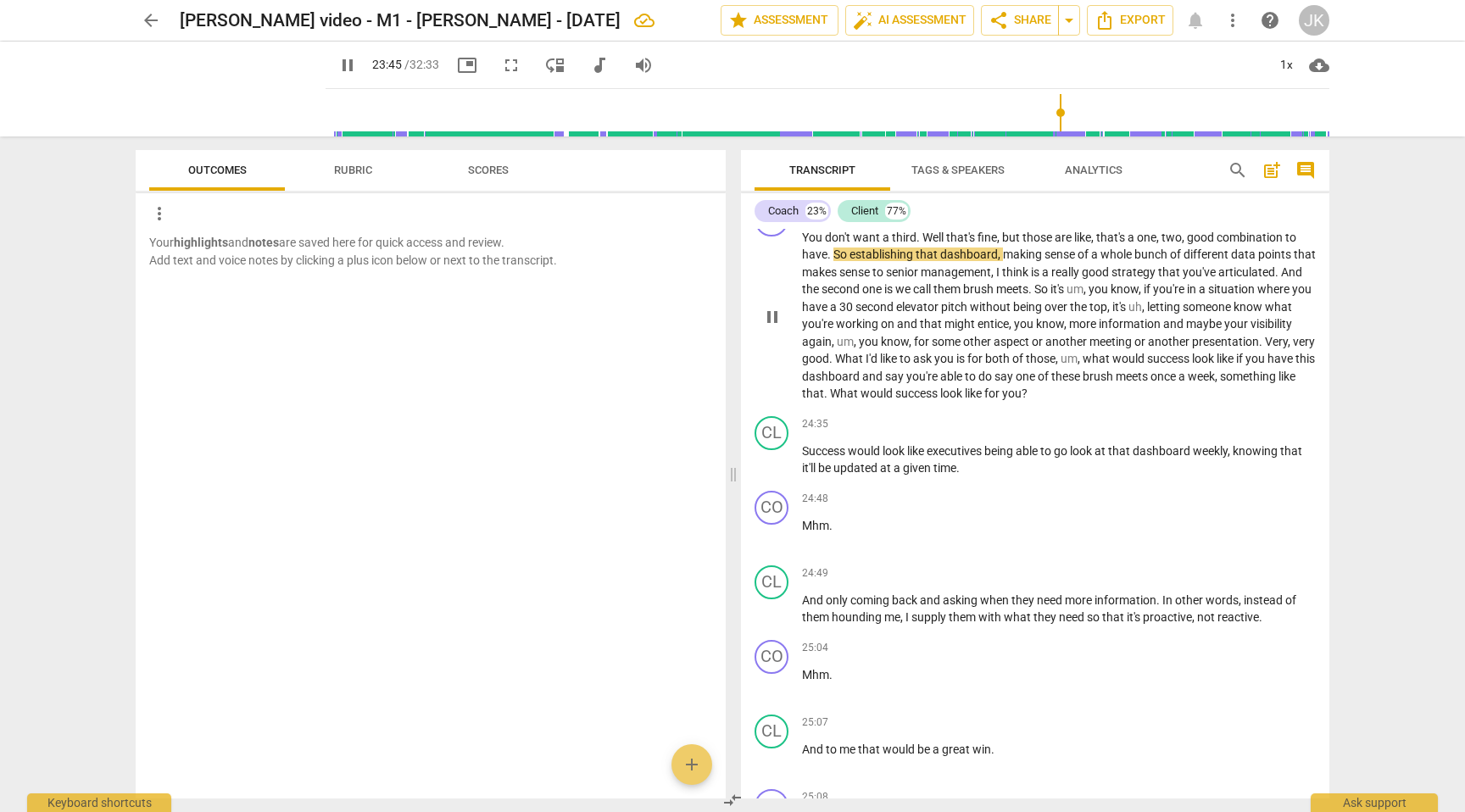
scroll to position [5463, 0]
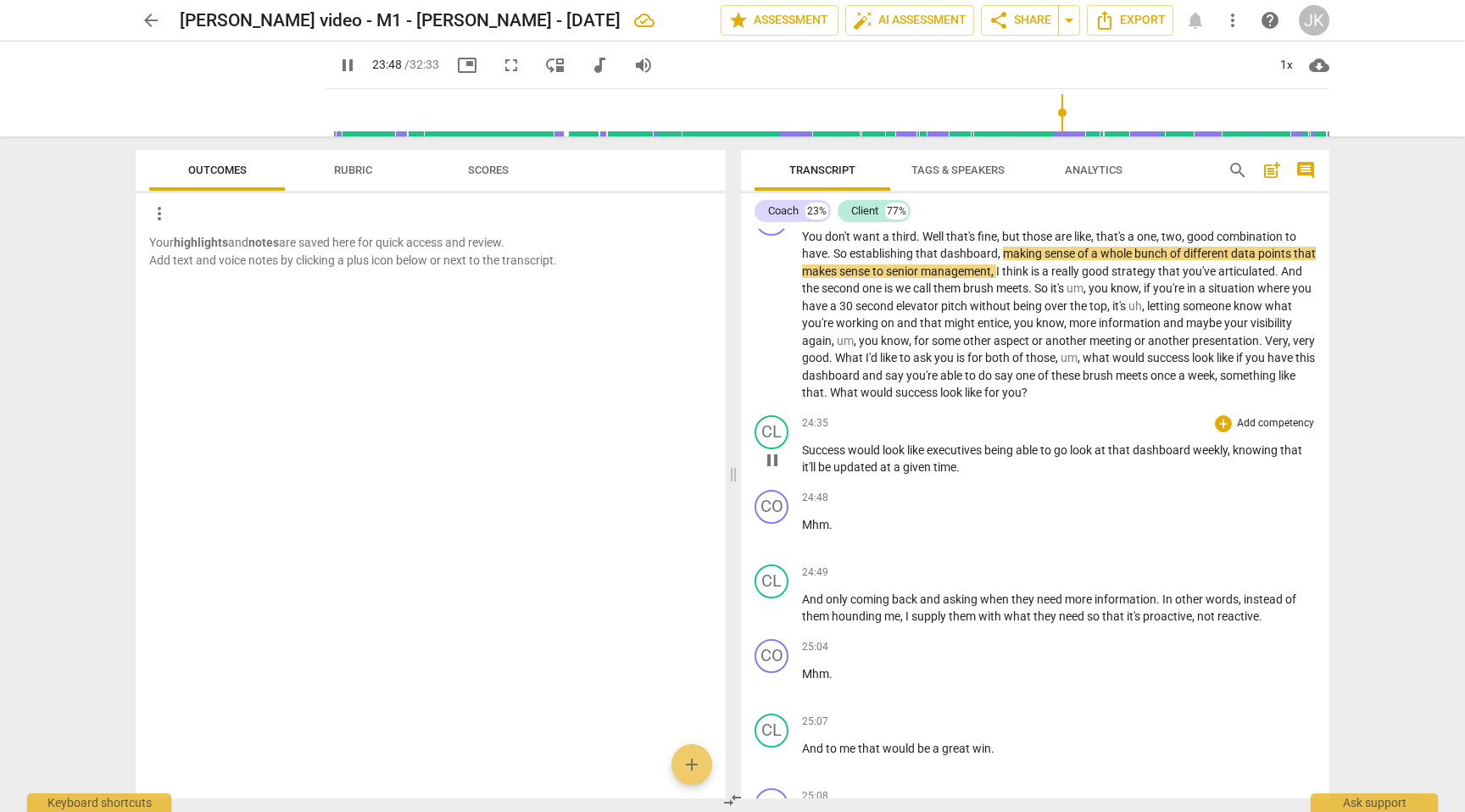
click at [802, 457] on span "Success" at bounding box center [824, 450] width 46 height 14
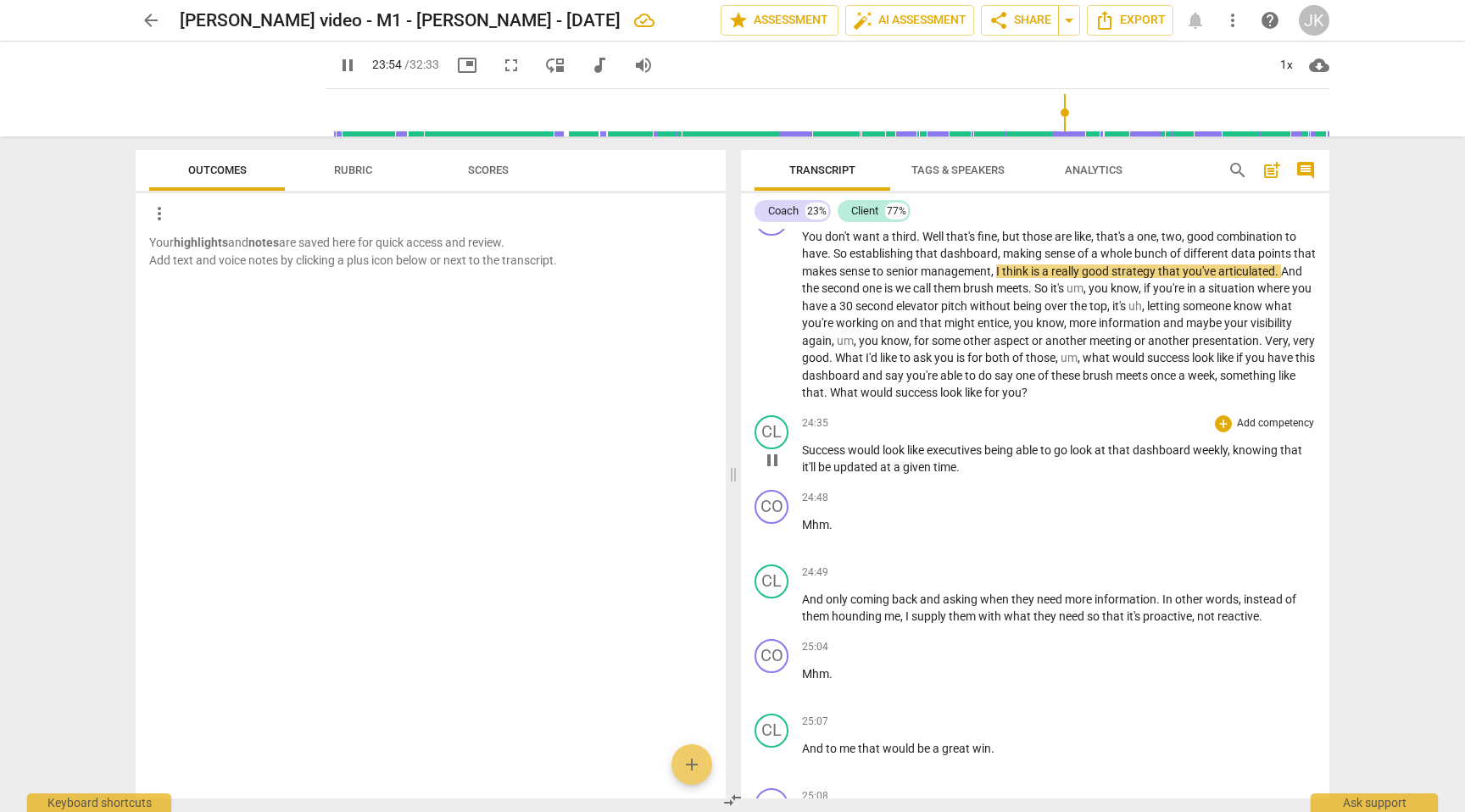
click at [823, 457] on span "Success" at bounding box center [824, 450] width 46 height 14
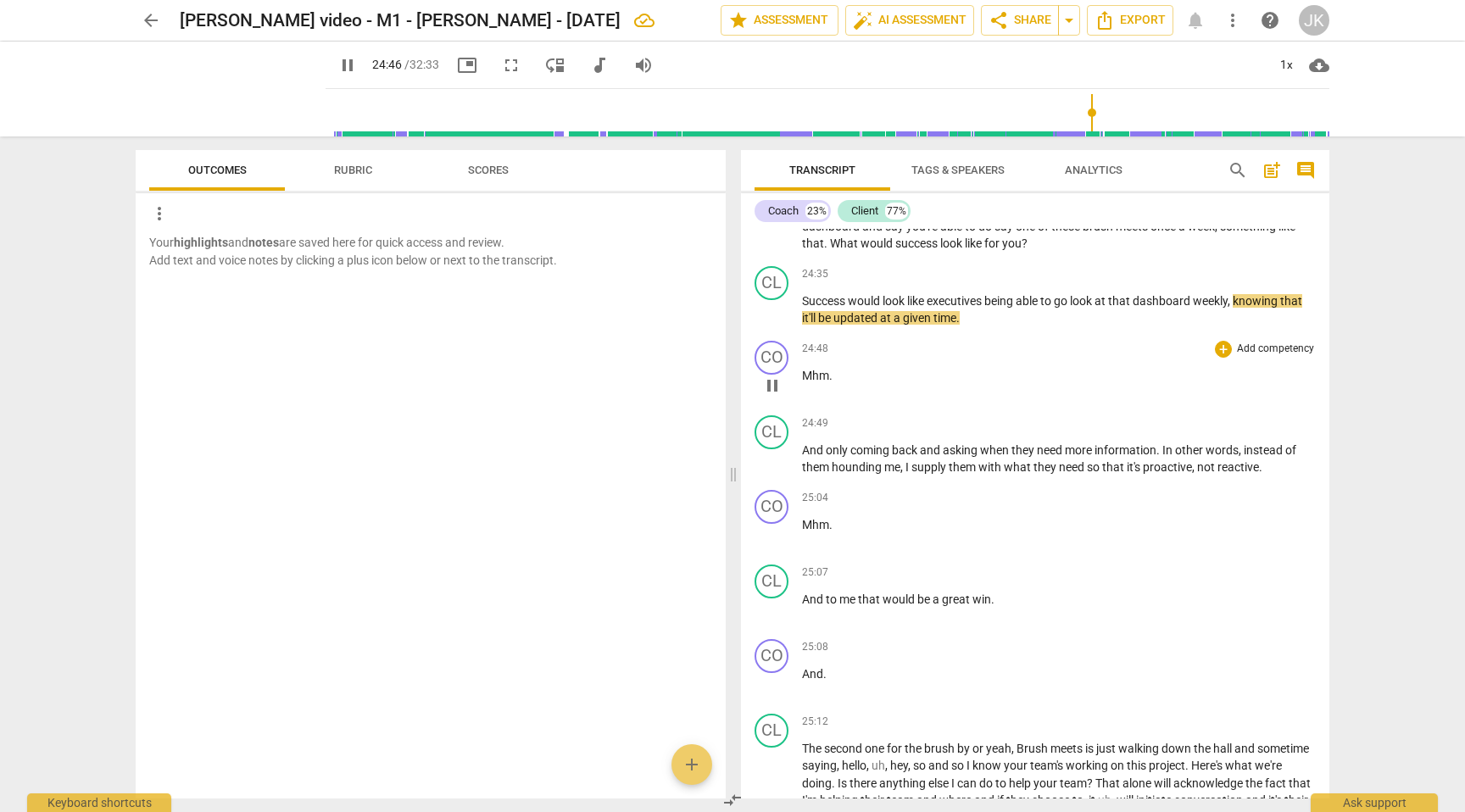
scroll to position [5615, 0]
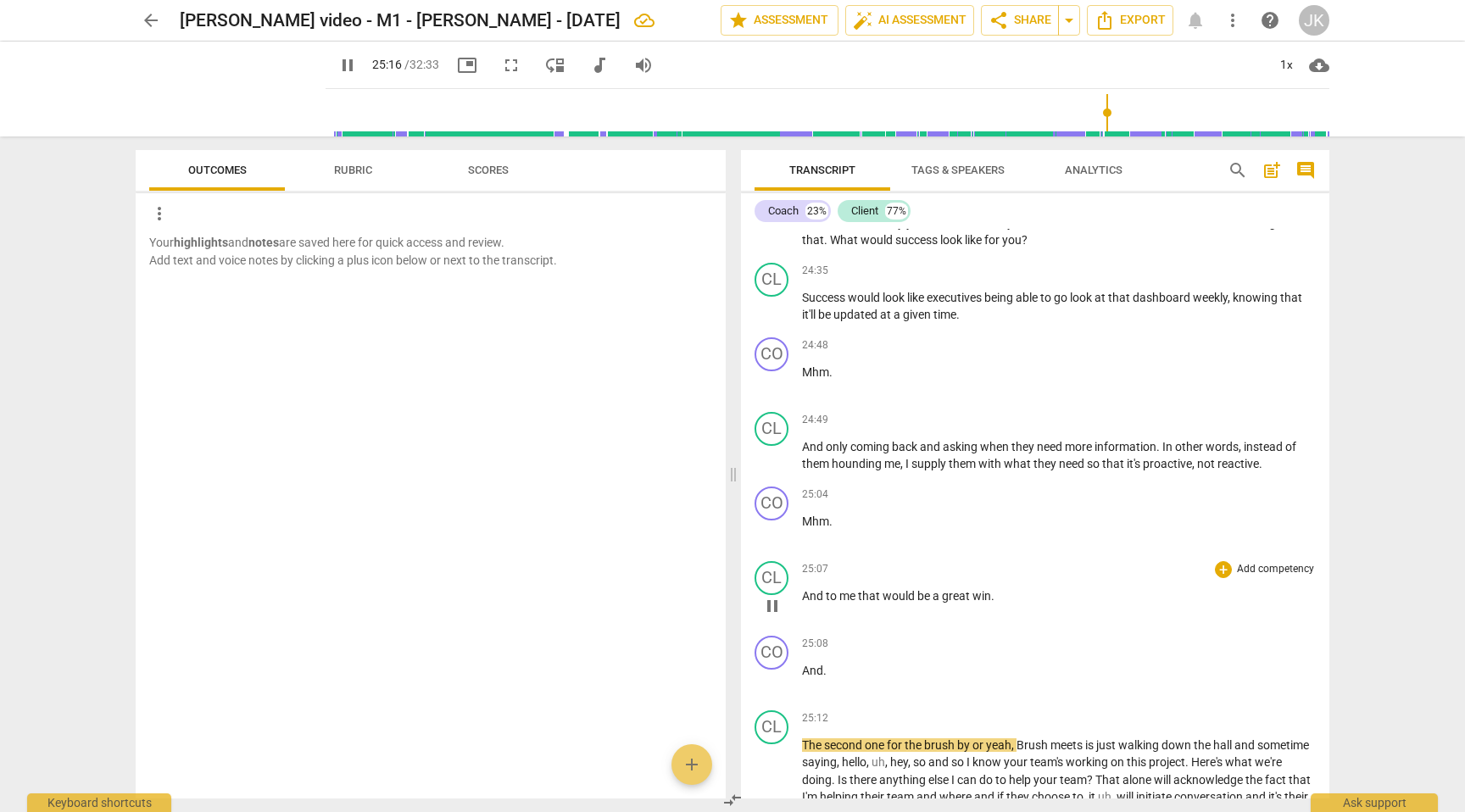
click at [827, 602] on span "to" at bounding box center [833, 595] width 14 height 14
click at [826, 680] on p "And ." at bounding box center [1058, 670] width 514 height 17
type input "1513"
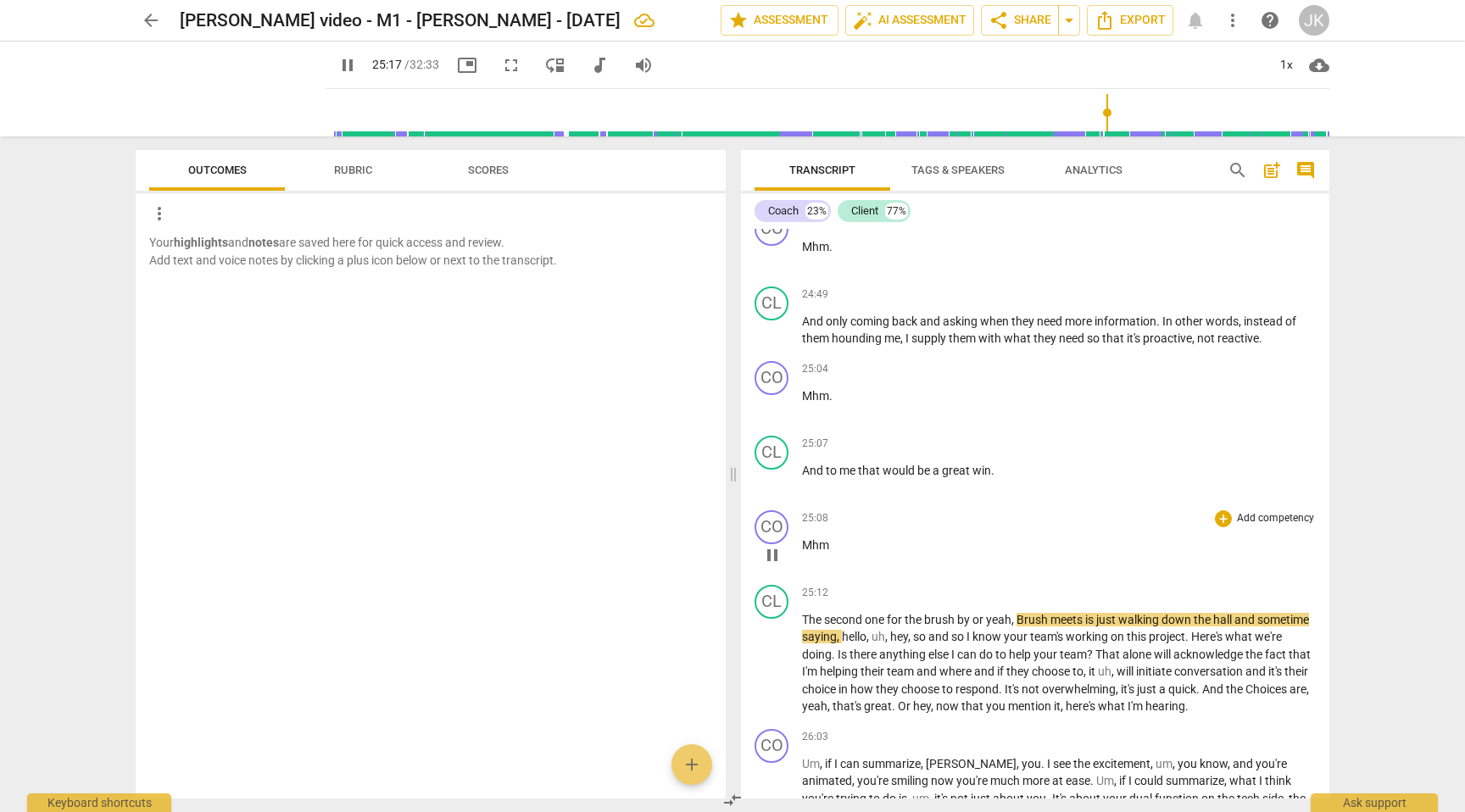
scroll to position [5744, 0]
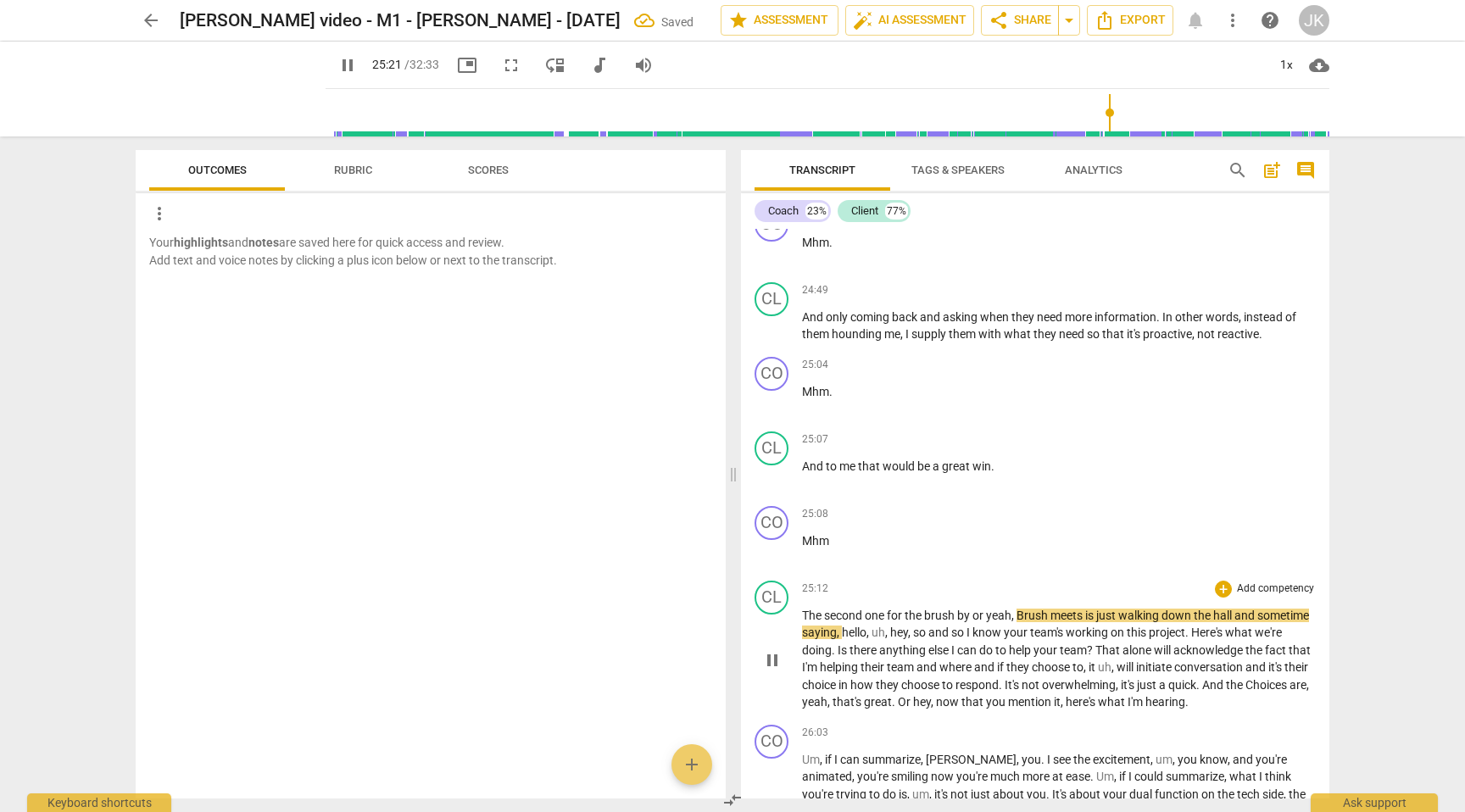
click at [1021, 622] on span "Brush" at bounding box center [1033, 615] width 34 height 14
type input "1523"
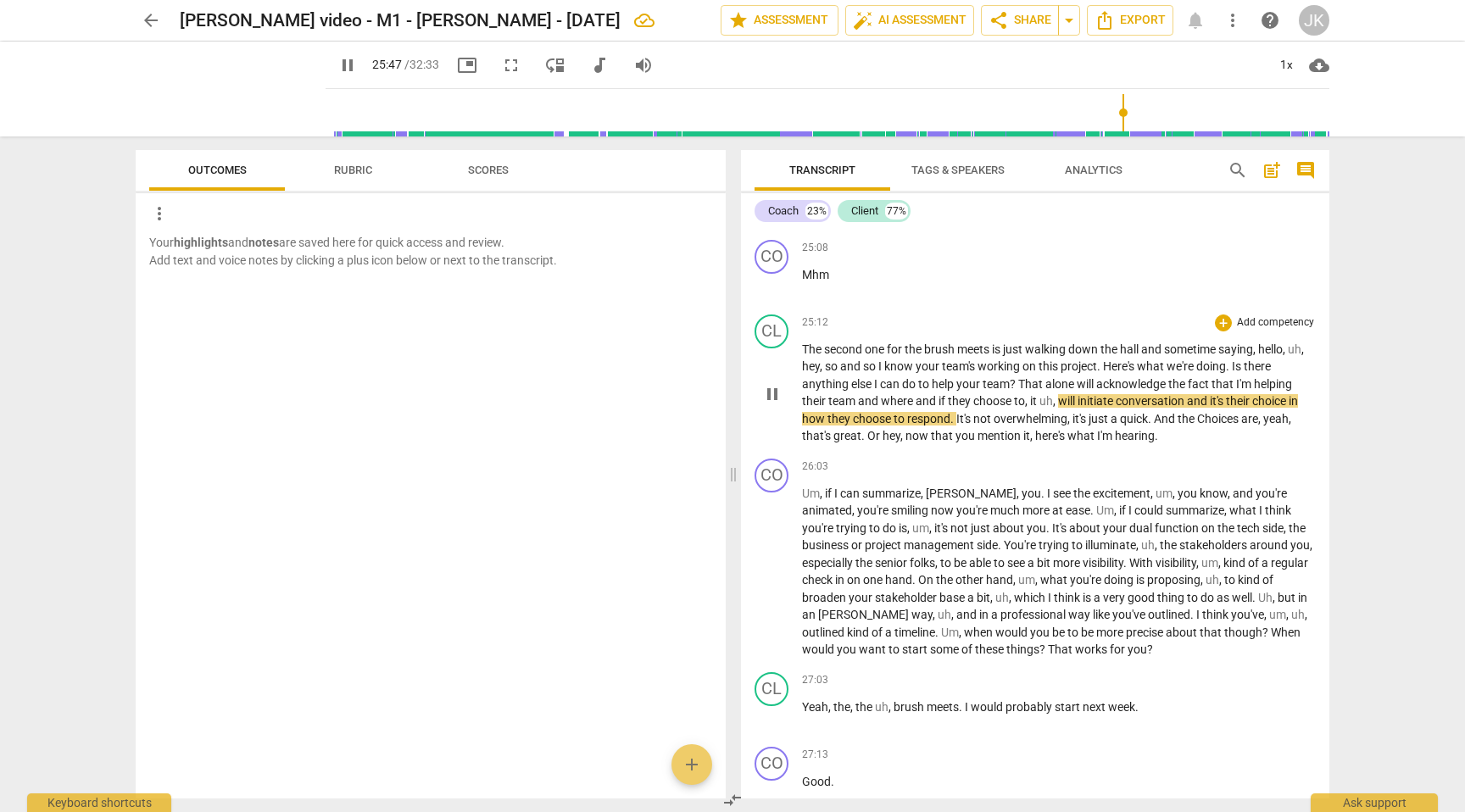
scroll to position [6019, 0]
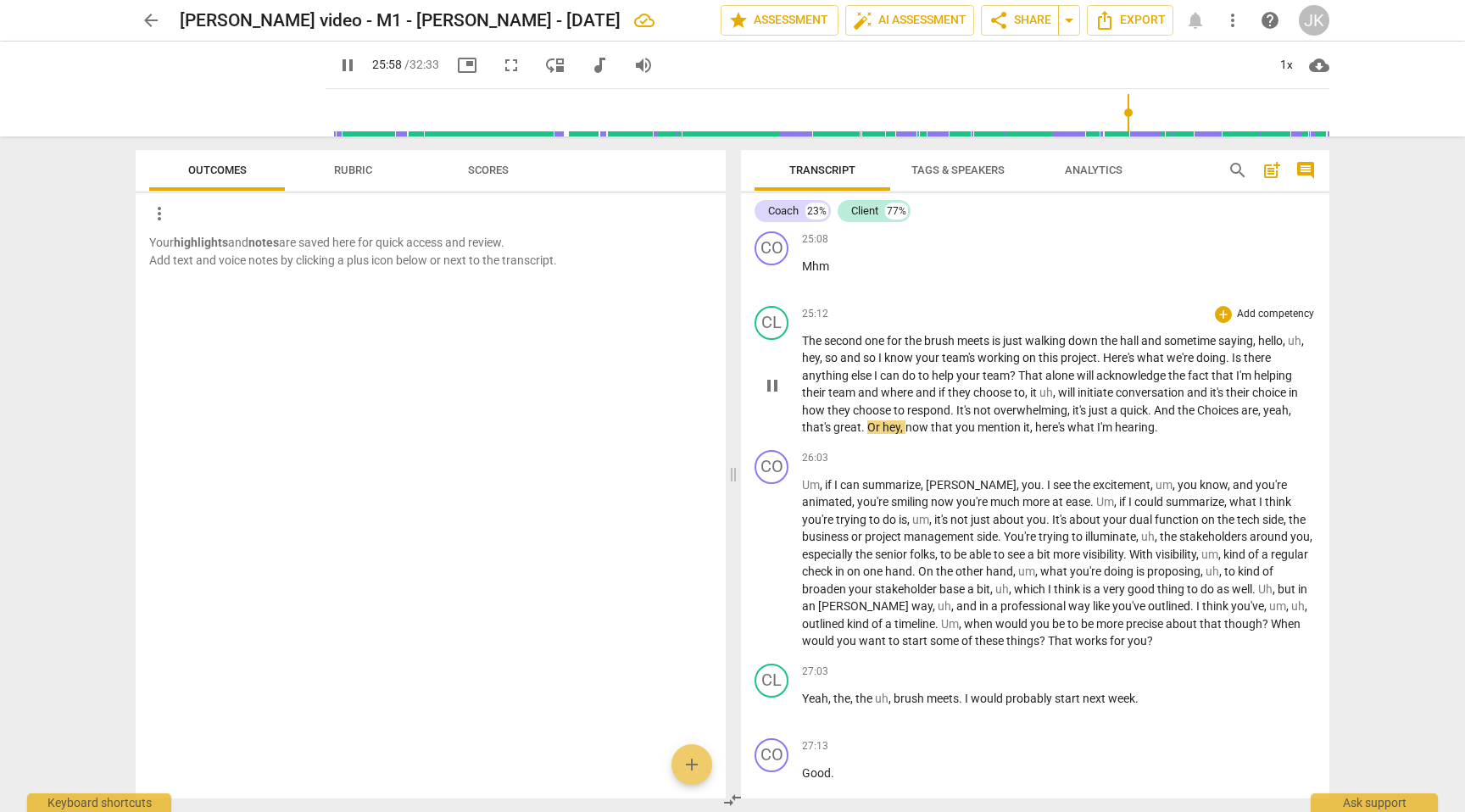
click at [1153, 417] on span "." at bounding box center [1150, 410] width 6 height 14
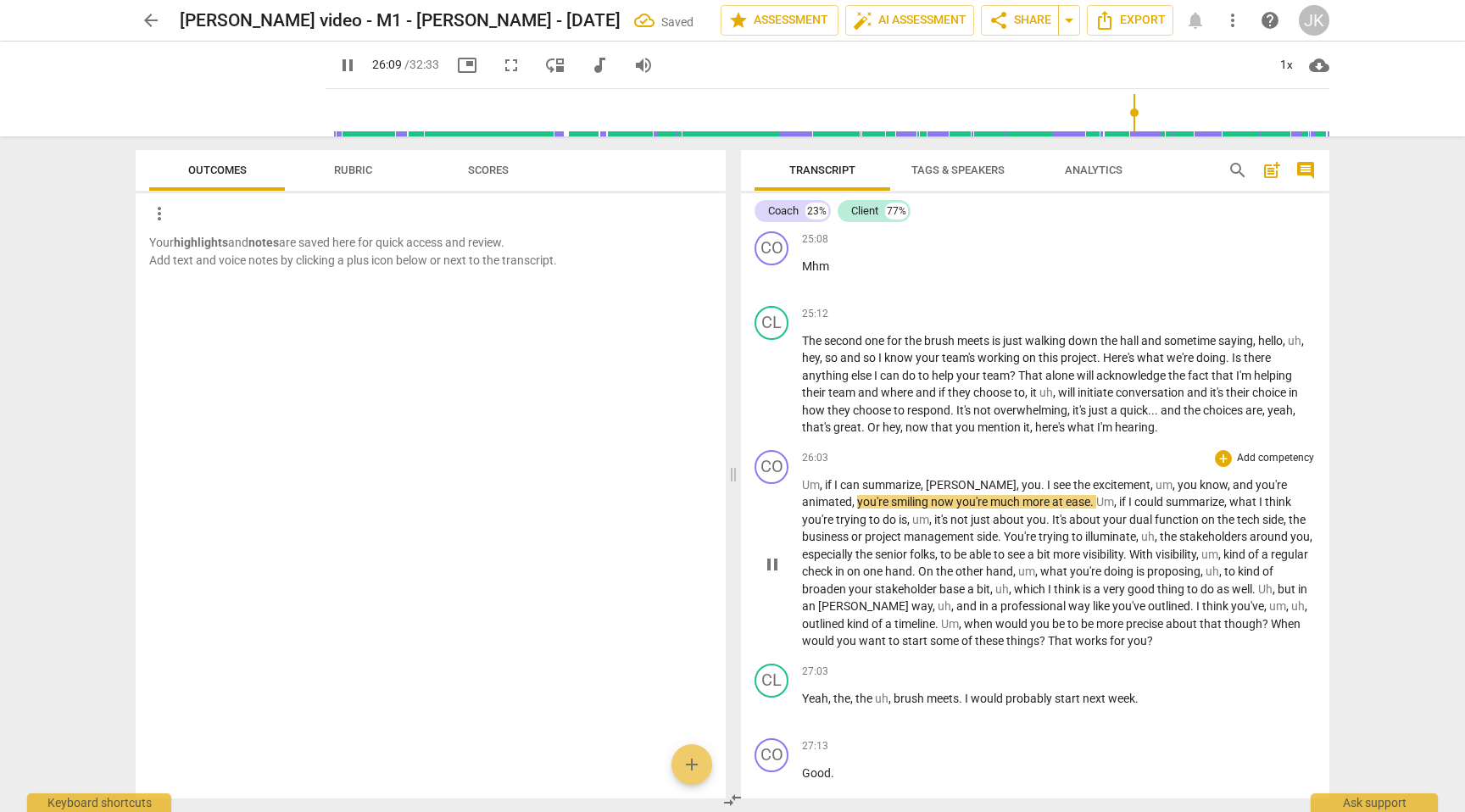
click at [828, 491] on span "if" at bounding box center [830, 485] width 10 height 14
type input "1570"
click at [1119, 508] on span "if" at bounding box center [1124, 502] width 10 height 14
click at [1160, 543] on span "the" at bounding box center [1170, 536] width 19 height 14
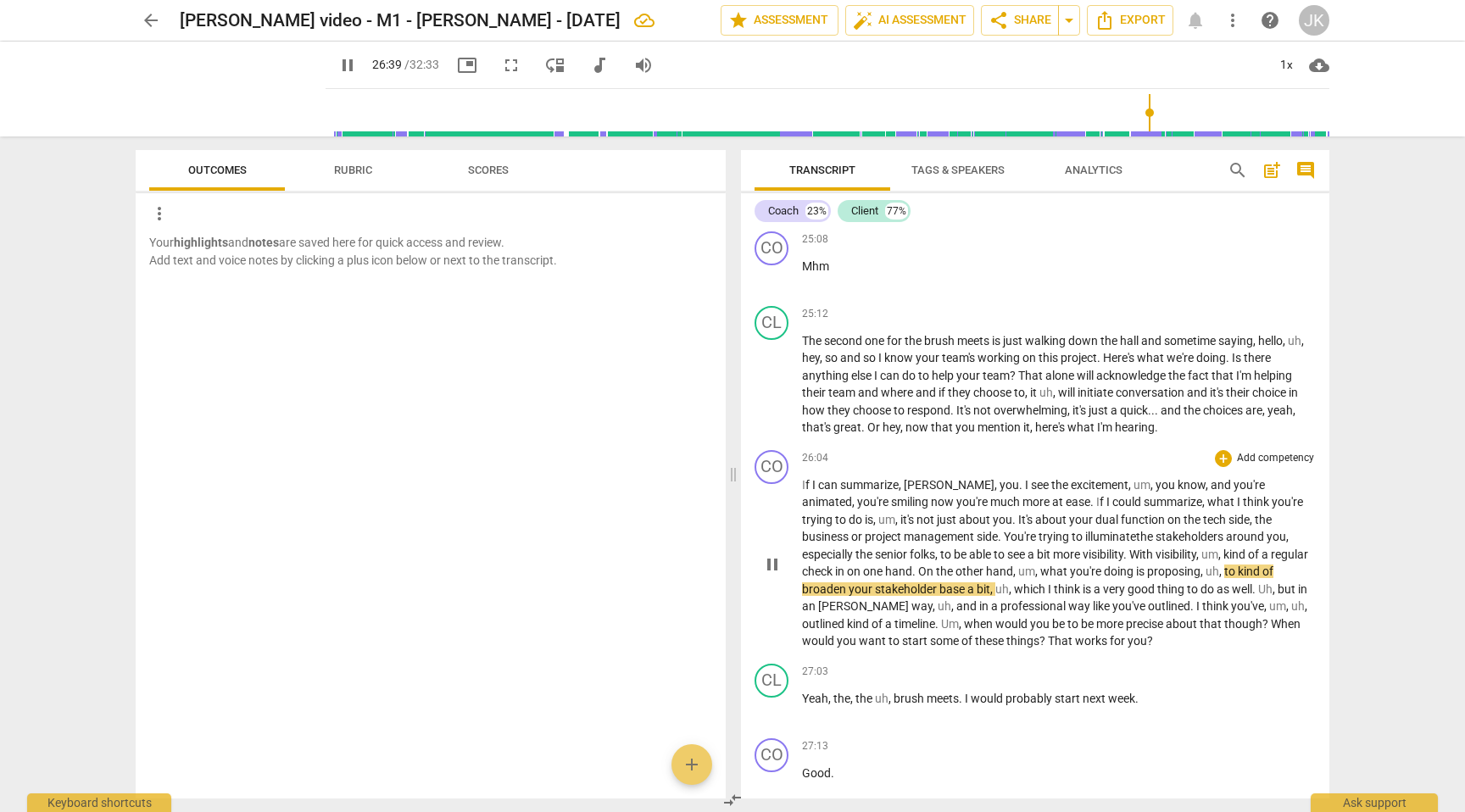
click at [1218, 561] on span "," at bounding box center [1220, 555] width 5 height 14
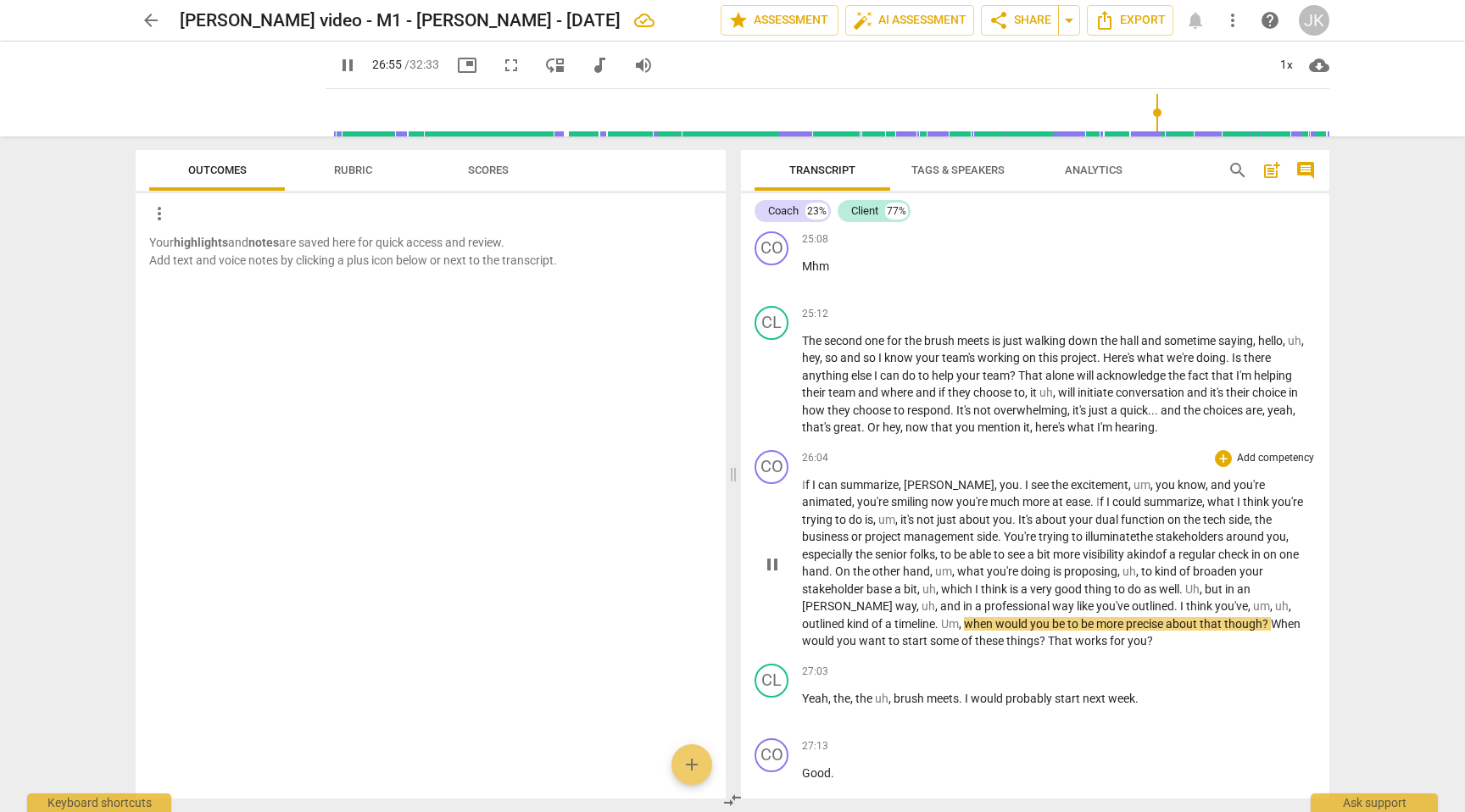
click at [847, 626] on span "outlined" at bounding box center [824, 624] width 45 height 14
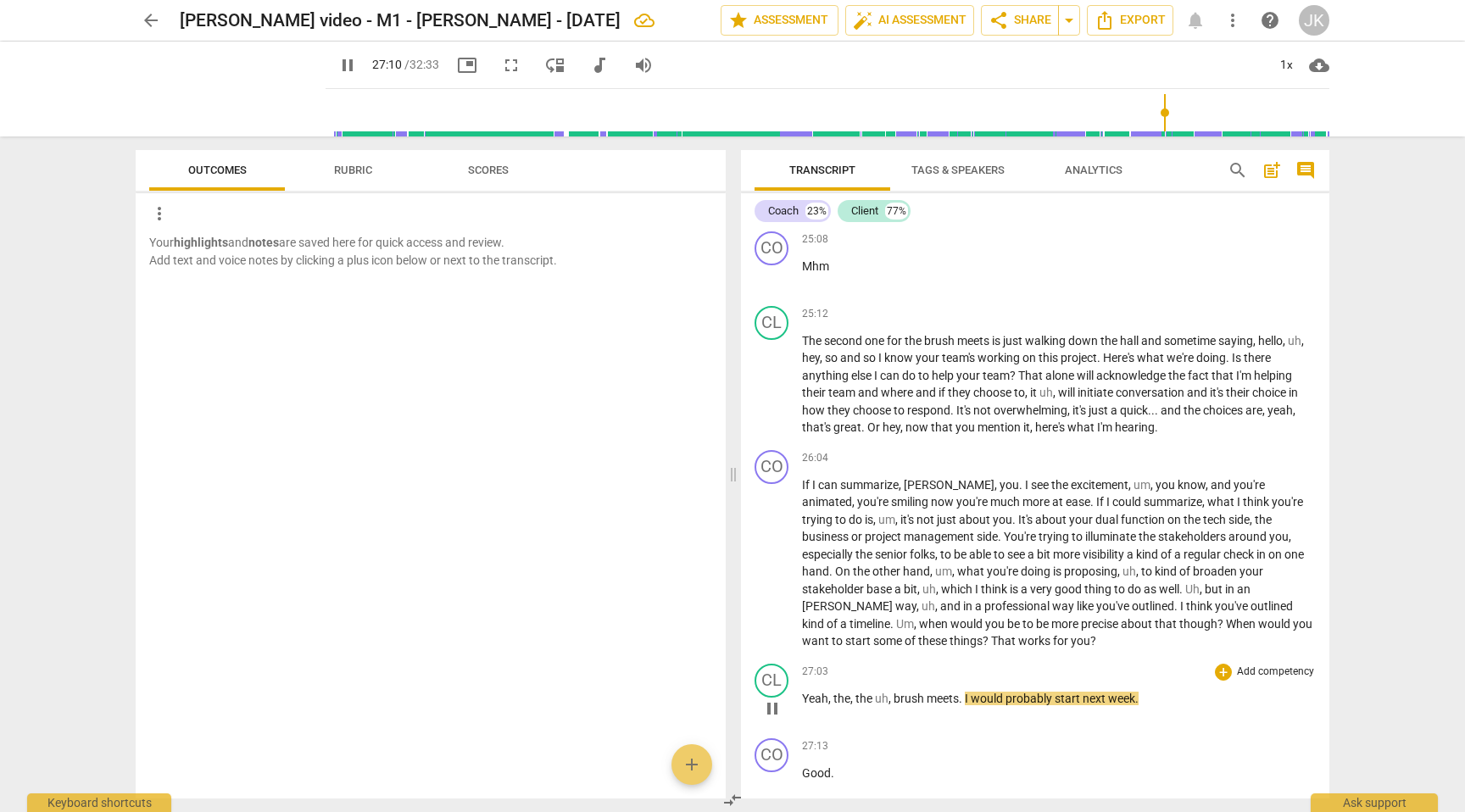
click at [892, 705] on span "," at bounding box center [890, 698] width 5 height 14
type input "1631"
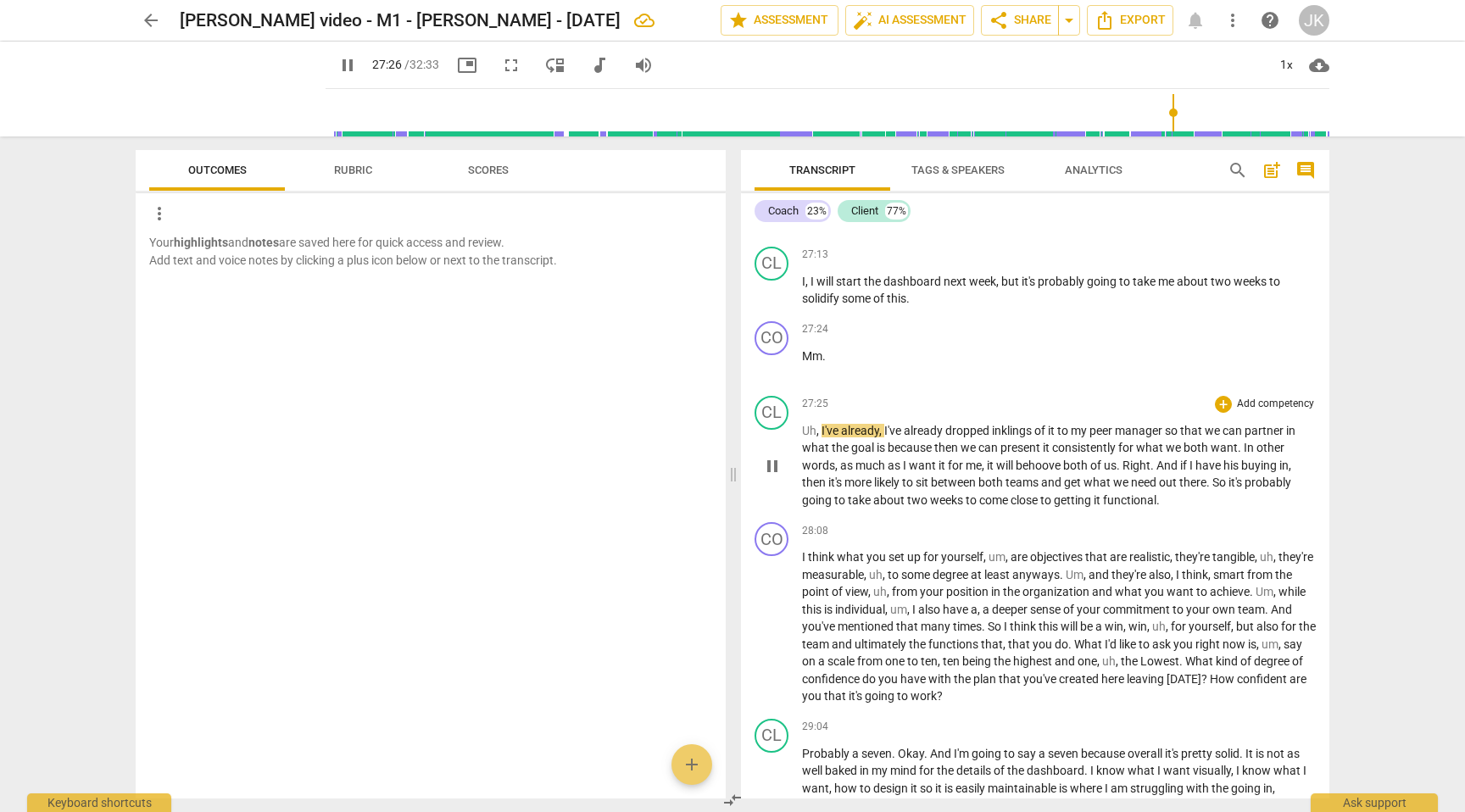
scroll to position [6607, 0]
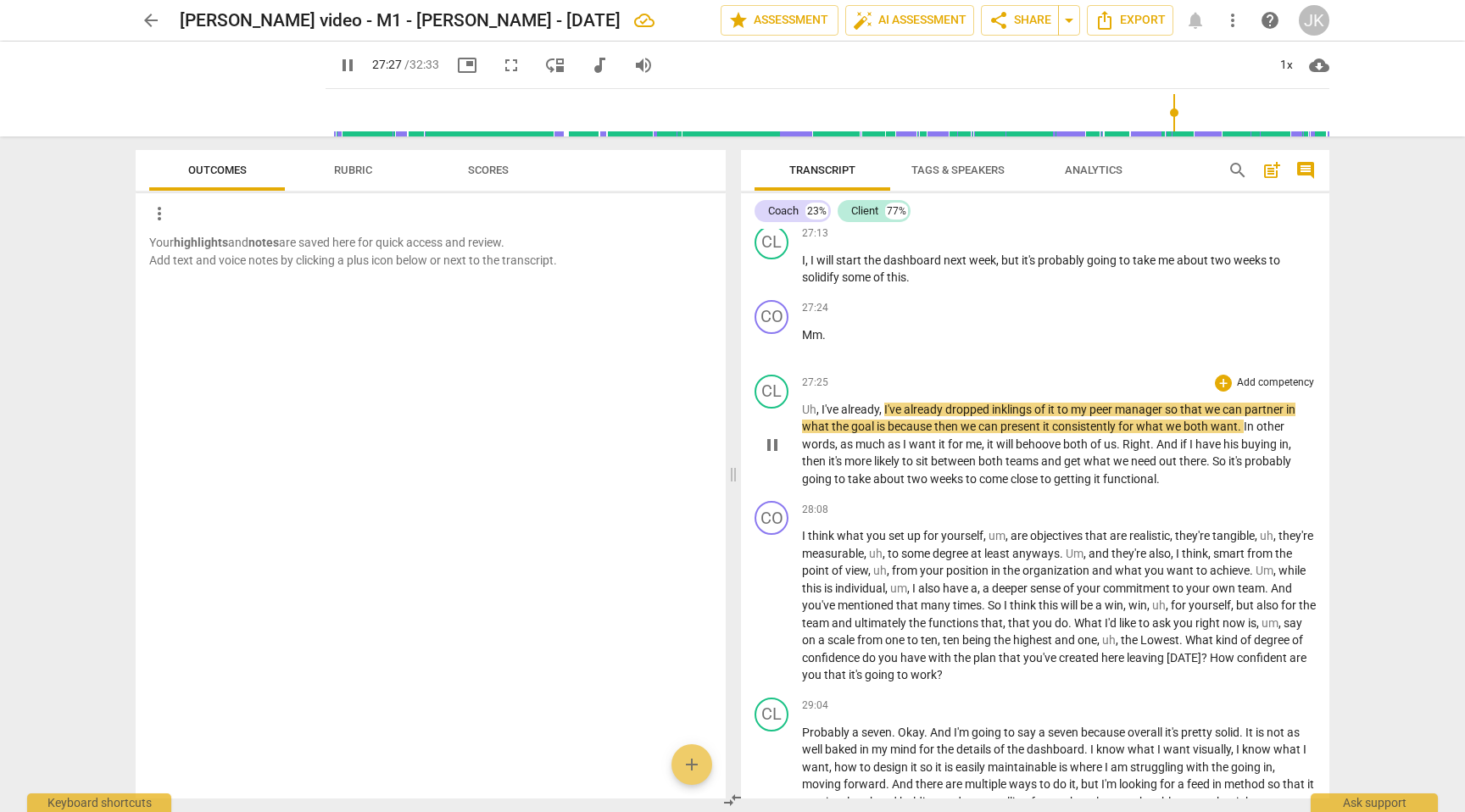
click at [822, 416] on span "I've" at bounding box center [831, 409] width 19 height 14
type input "1649"
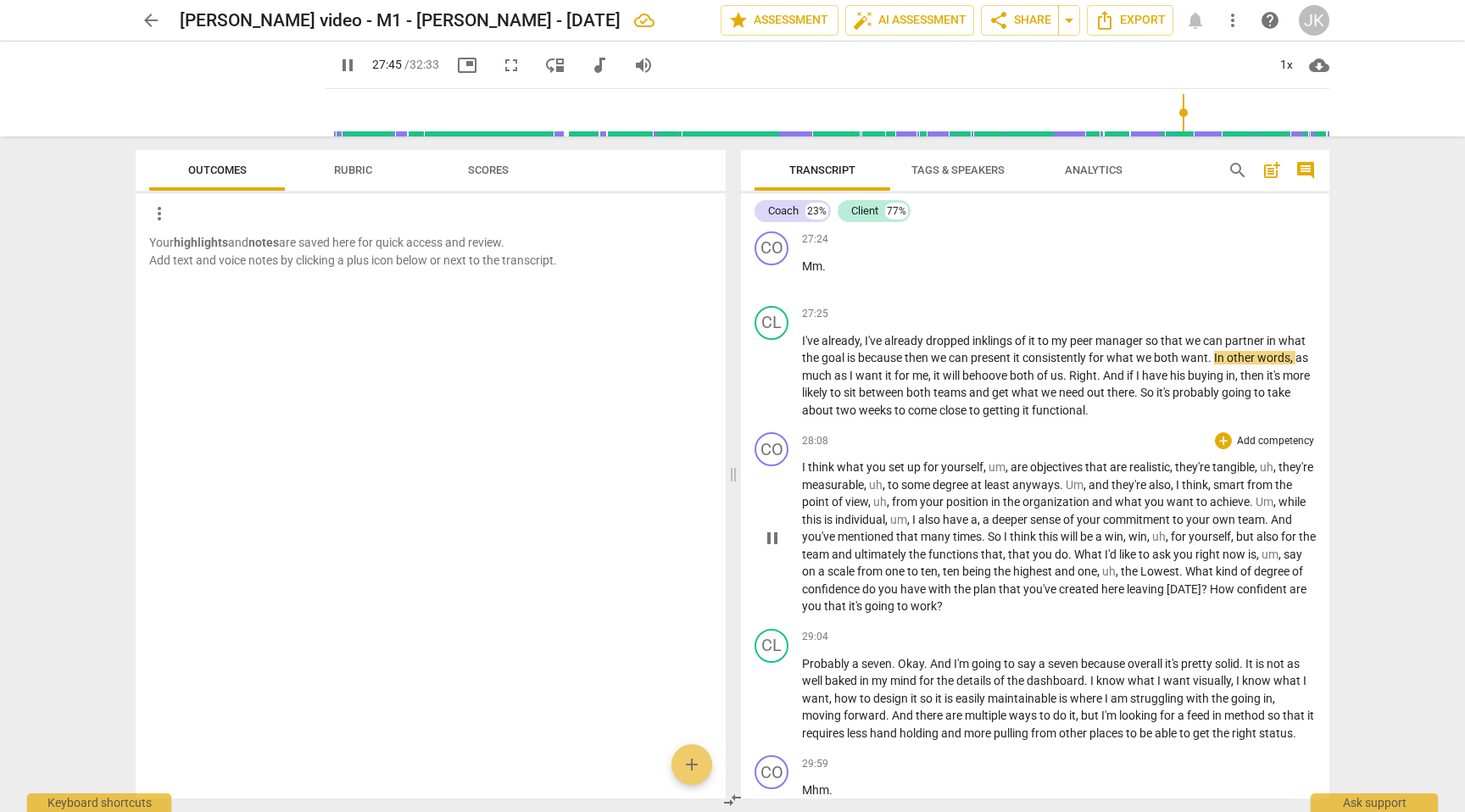
scroll to position [6692, 0]
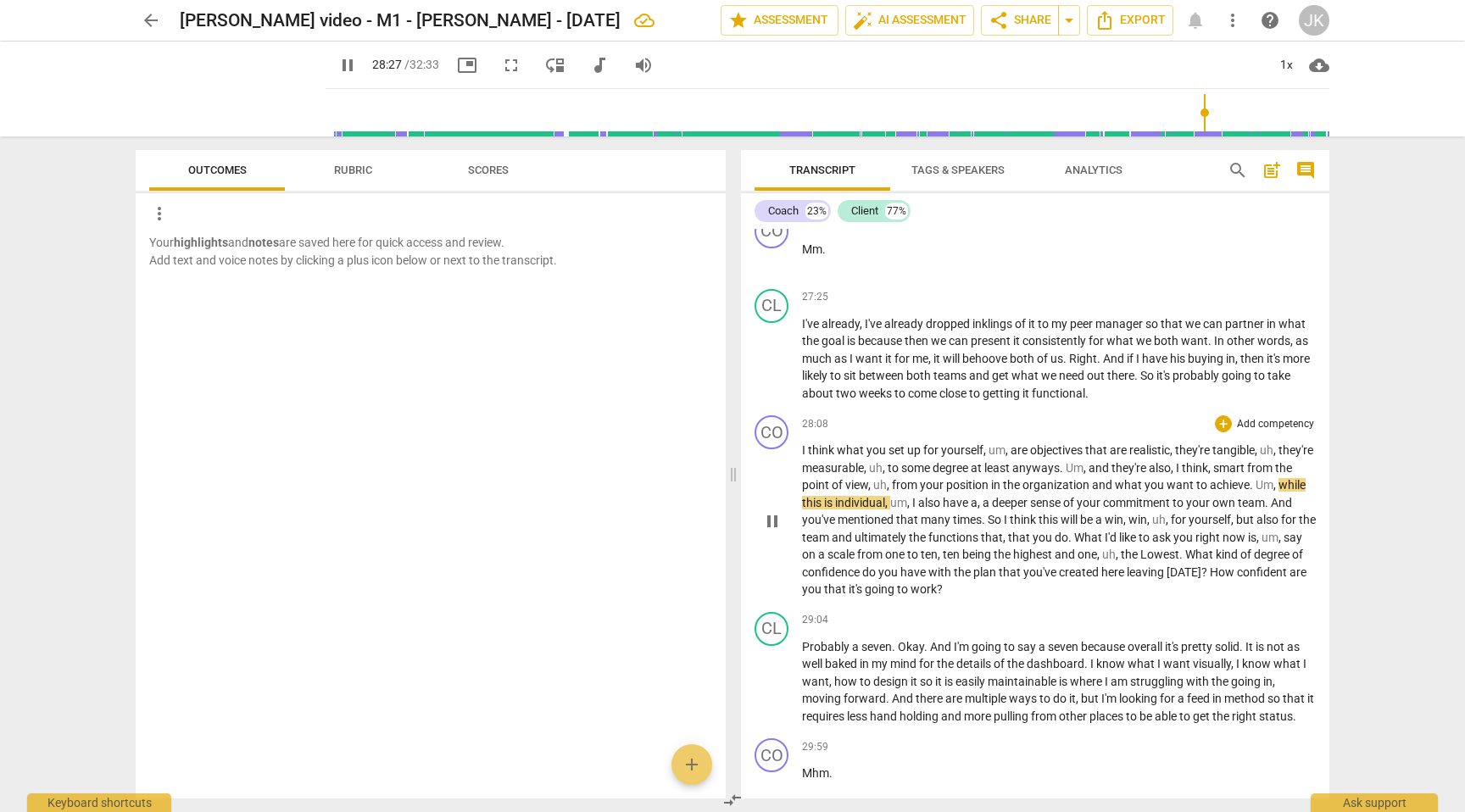
click at [1278, 491] on span "while" at bounding box center [1292, 485] width 27 height 14
type input "1709"
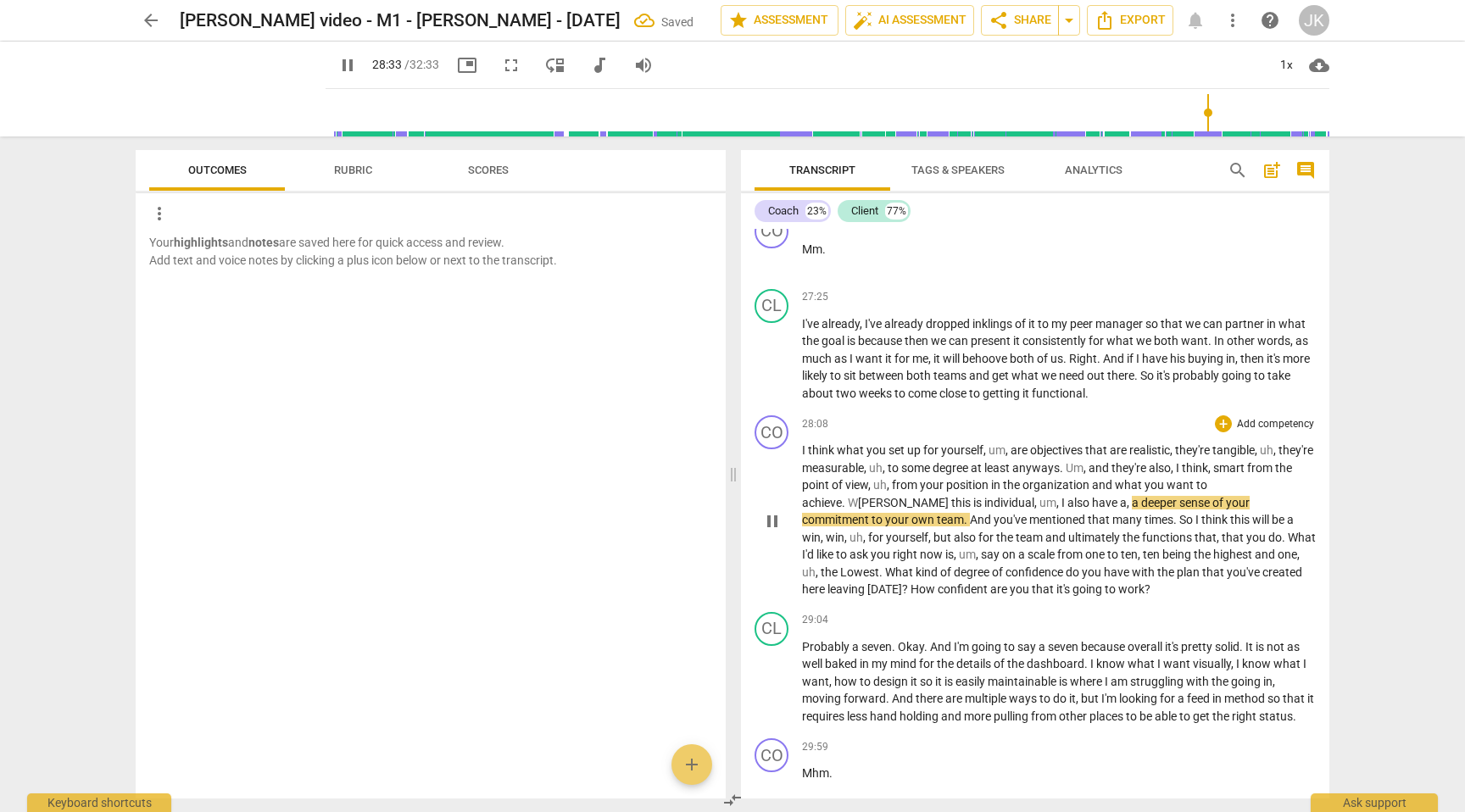
click at [1056, 509] on span "," at bounding box center [1058, 502] width 5 height 14
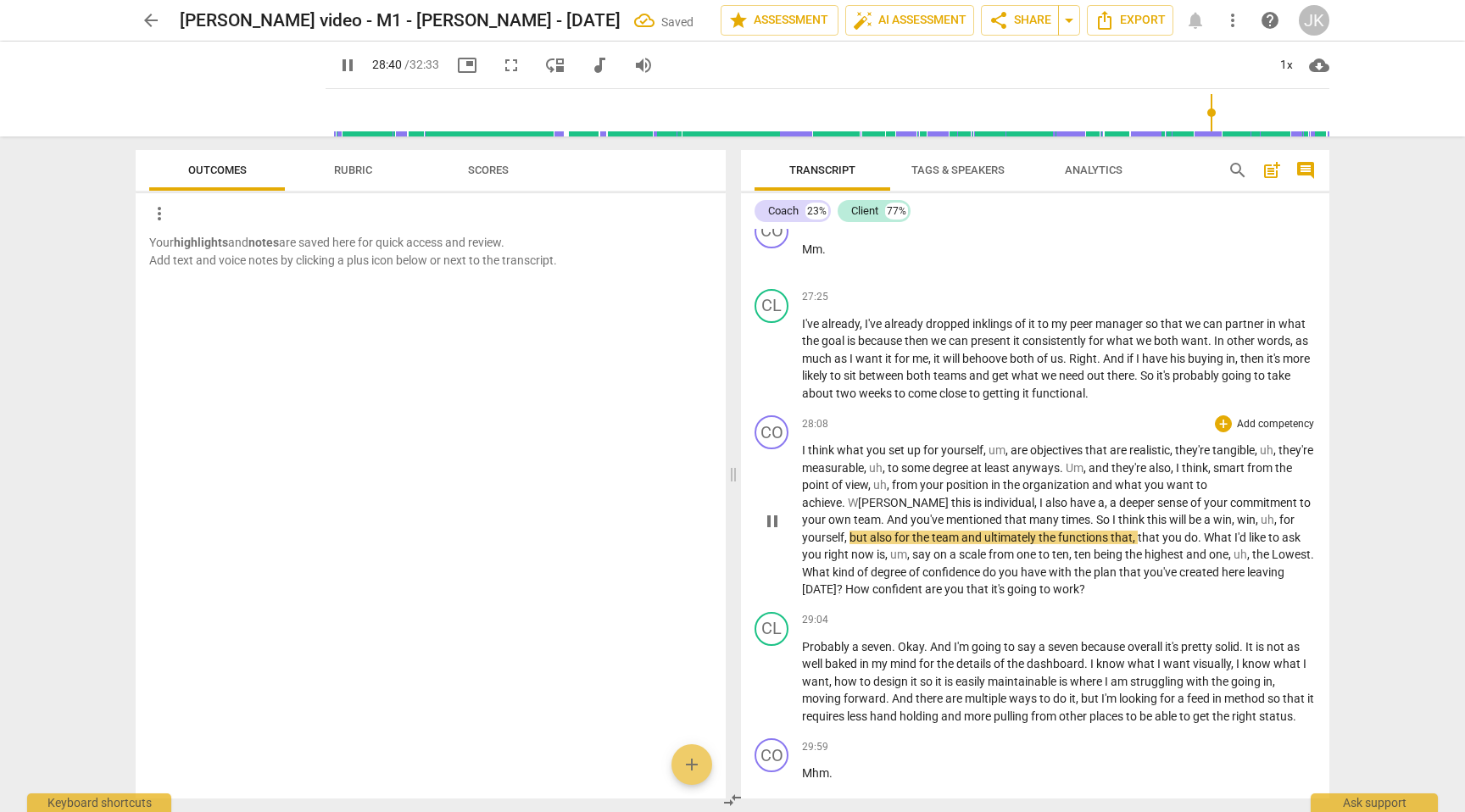
click at [1274, 526] on span "," at bounding box center [1276, 520] width 5 height 14
click at [912, 561] on span "say" at bounding box center [923, 555] width 21 height 14
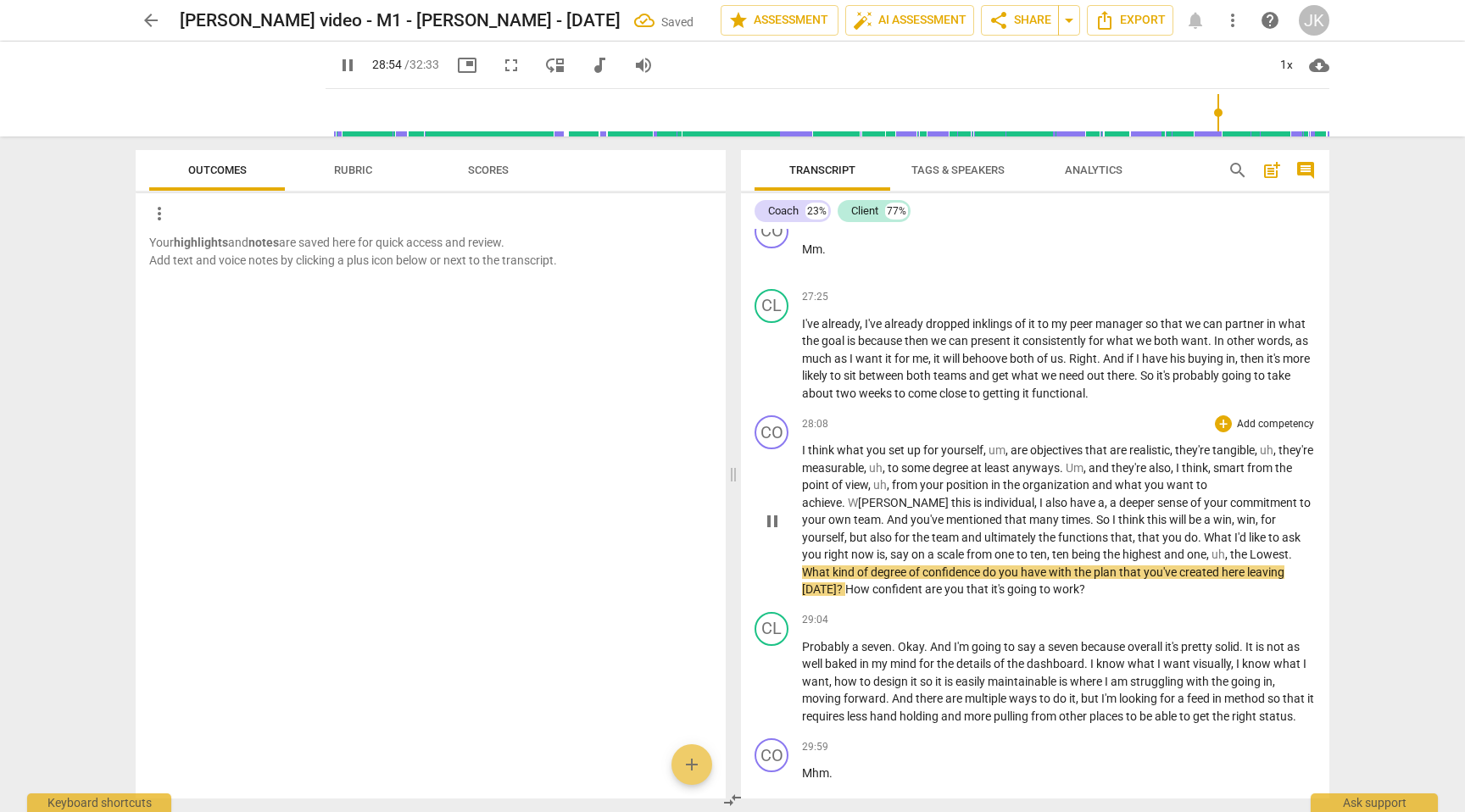
click at [1225, 561] on span "," at bounding box center [1227, 555] width 5 height 14
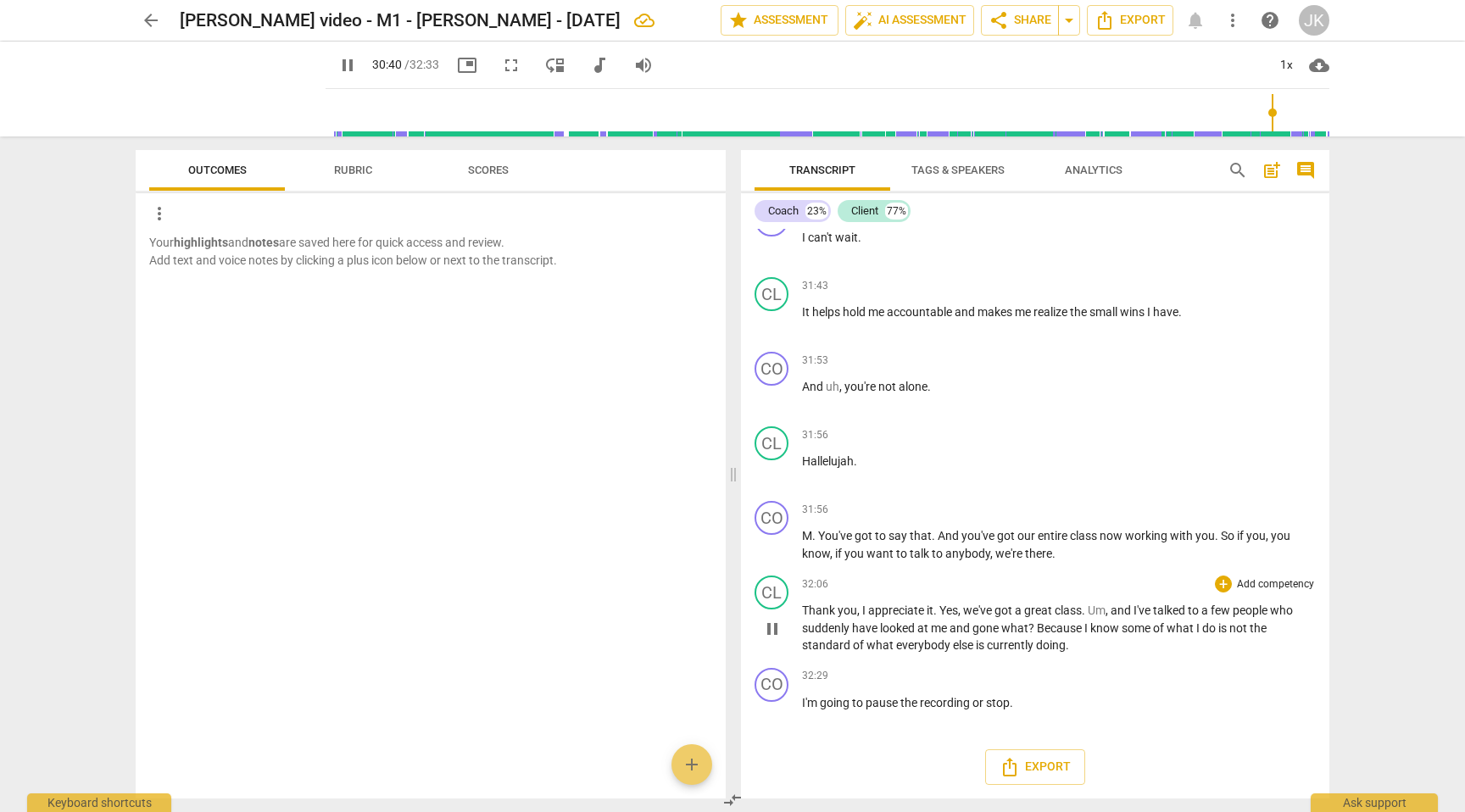
scroll to position [7848, 0]
click at [1032, 703] on p "I'm going to pause the recording or stop ." at bounding box center [1058, 703] width 514 height 17
type input "1842"
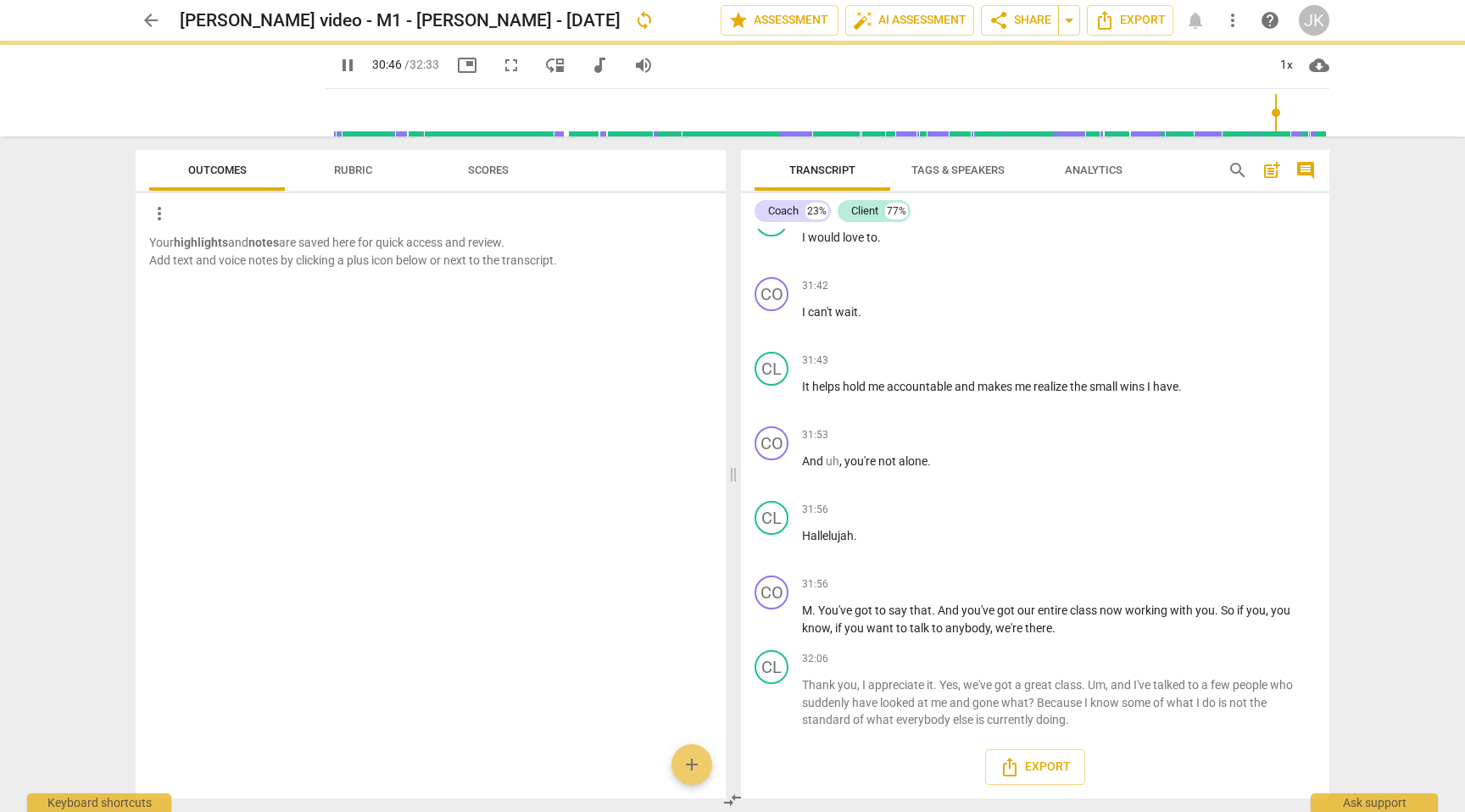
scroll to position [7773, 0]
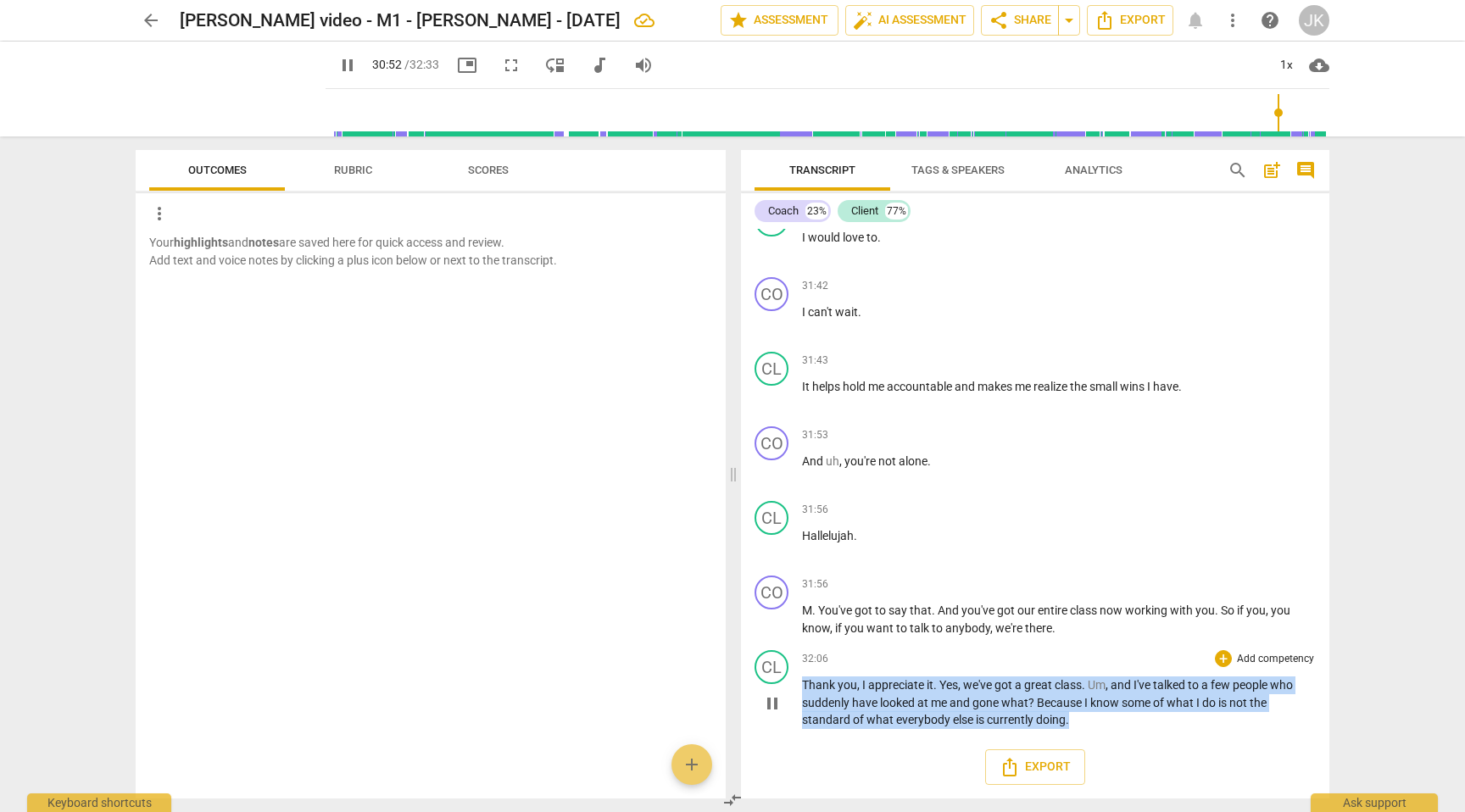
drag, startPoint x: 1083, startPoint y: 727, endPoint x: 789, endPoint y: 688, distance: 296.6
click at [789, 688] on div "CL play_arrow pause 32:06 + Add competency keyboard_arrow_right Thank you , I a…" at bounding box center [1035, 689] width 588 height 92
type input "1853"
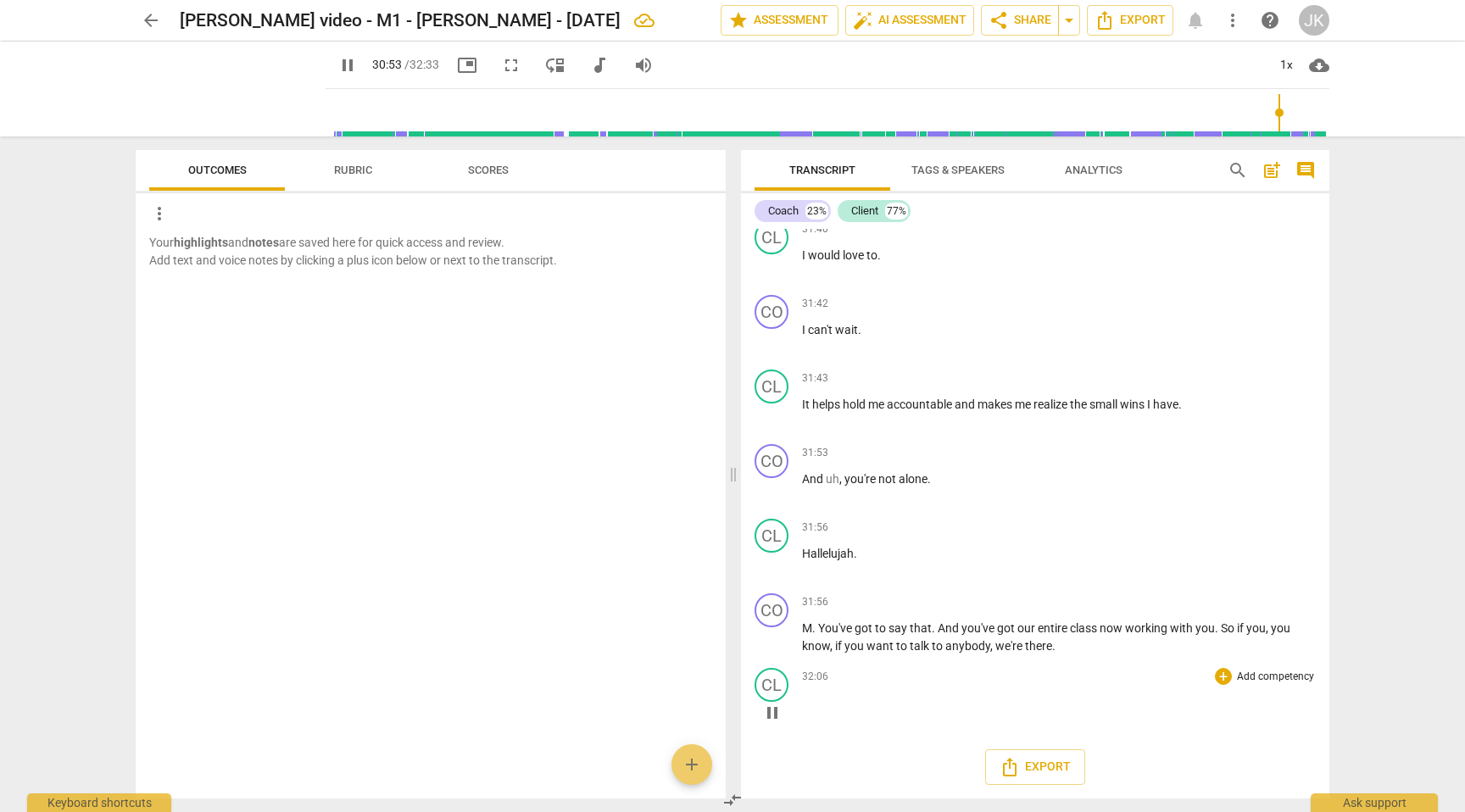
scroll to position [7682, 0]
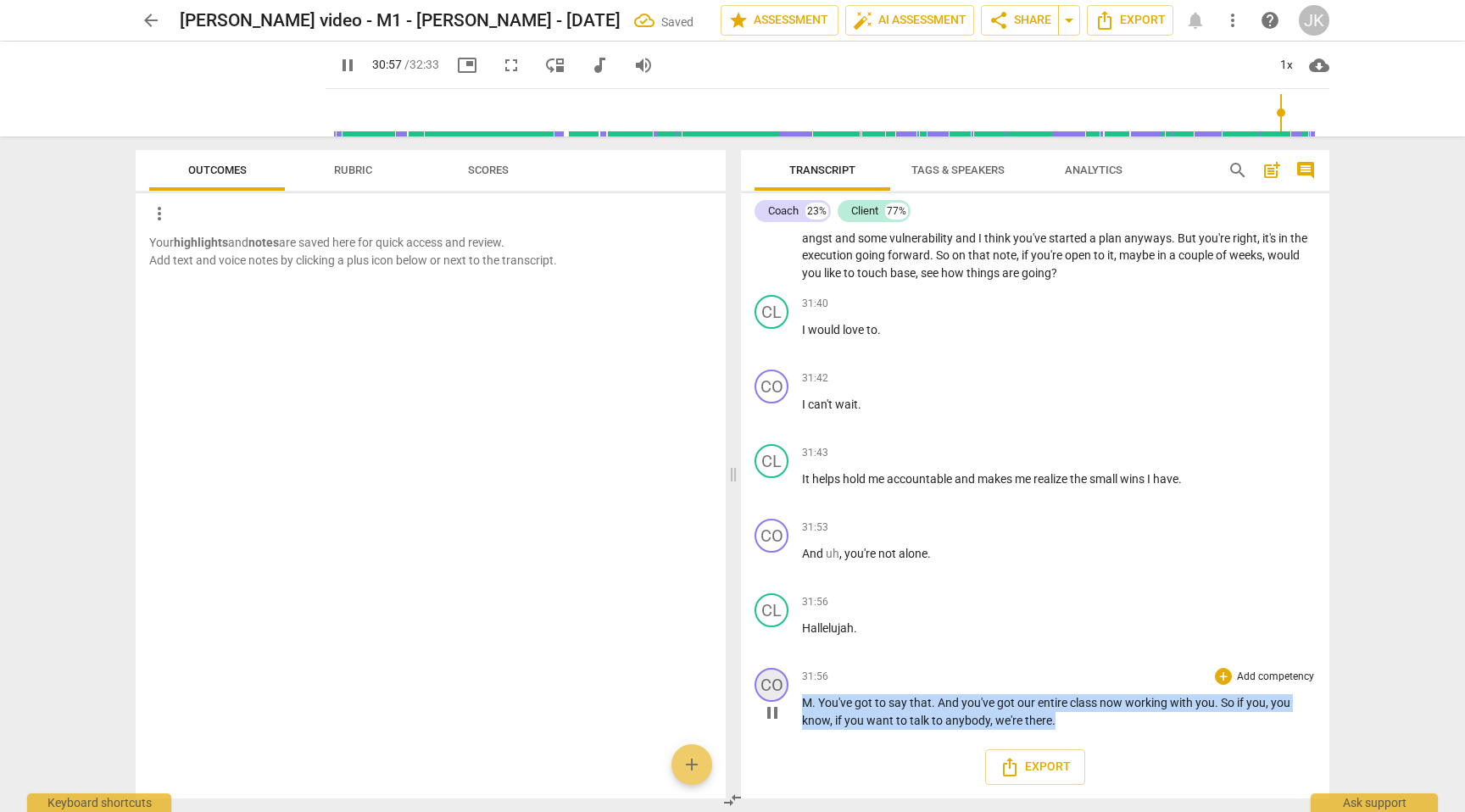
drag, startPoint x: 1060, startPoint y: 720, endPoint x: 777, endPoint y: 694, distance: 284.2
click at [775, 694] on div "CO play_arrow pause 31:56 + Add competency keyboard_arrow_right M . You've got …" at bounding box center [1035, 698] width 588 height 75
type input "1858"
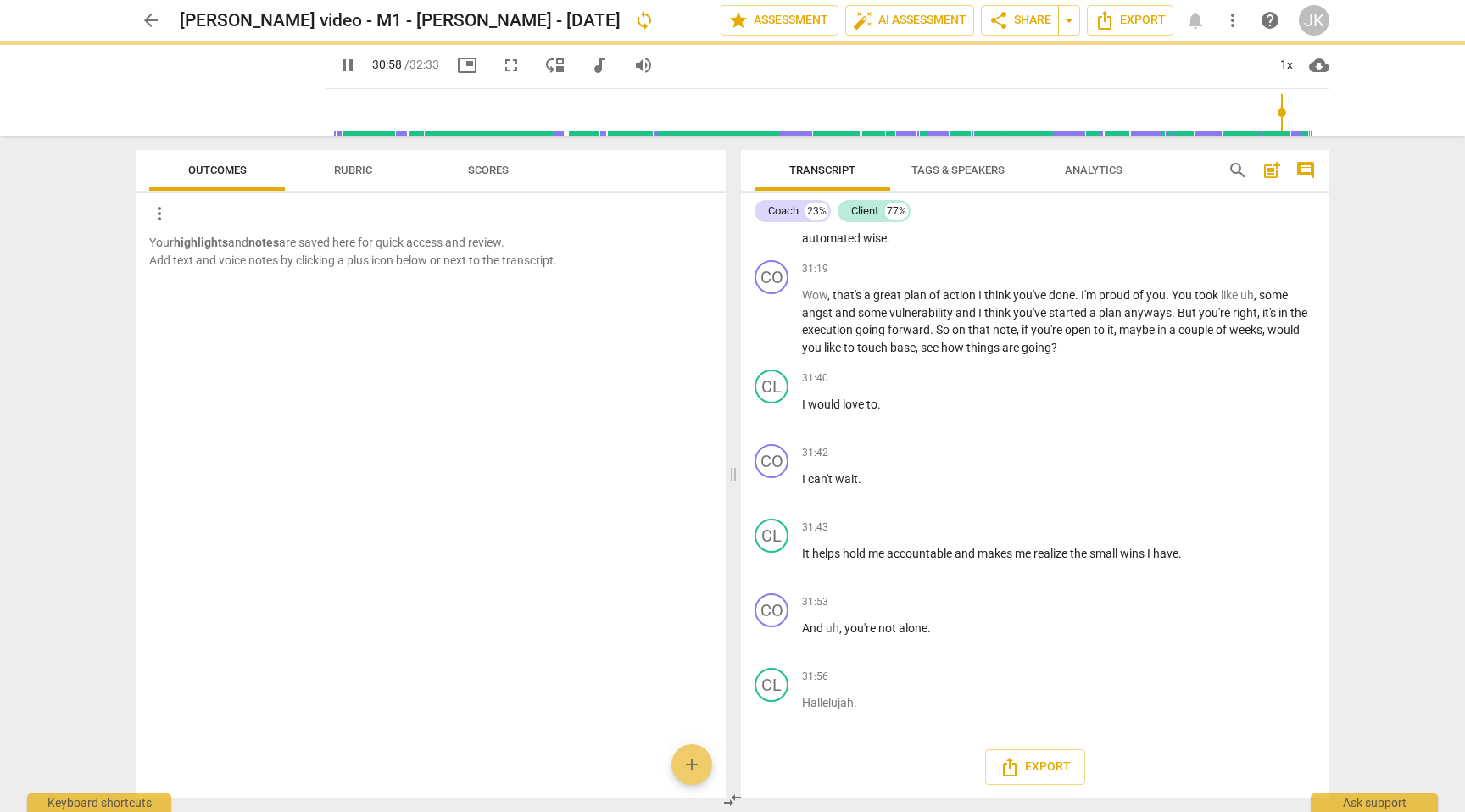
scroll to position [7607, 0]
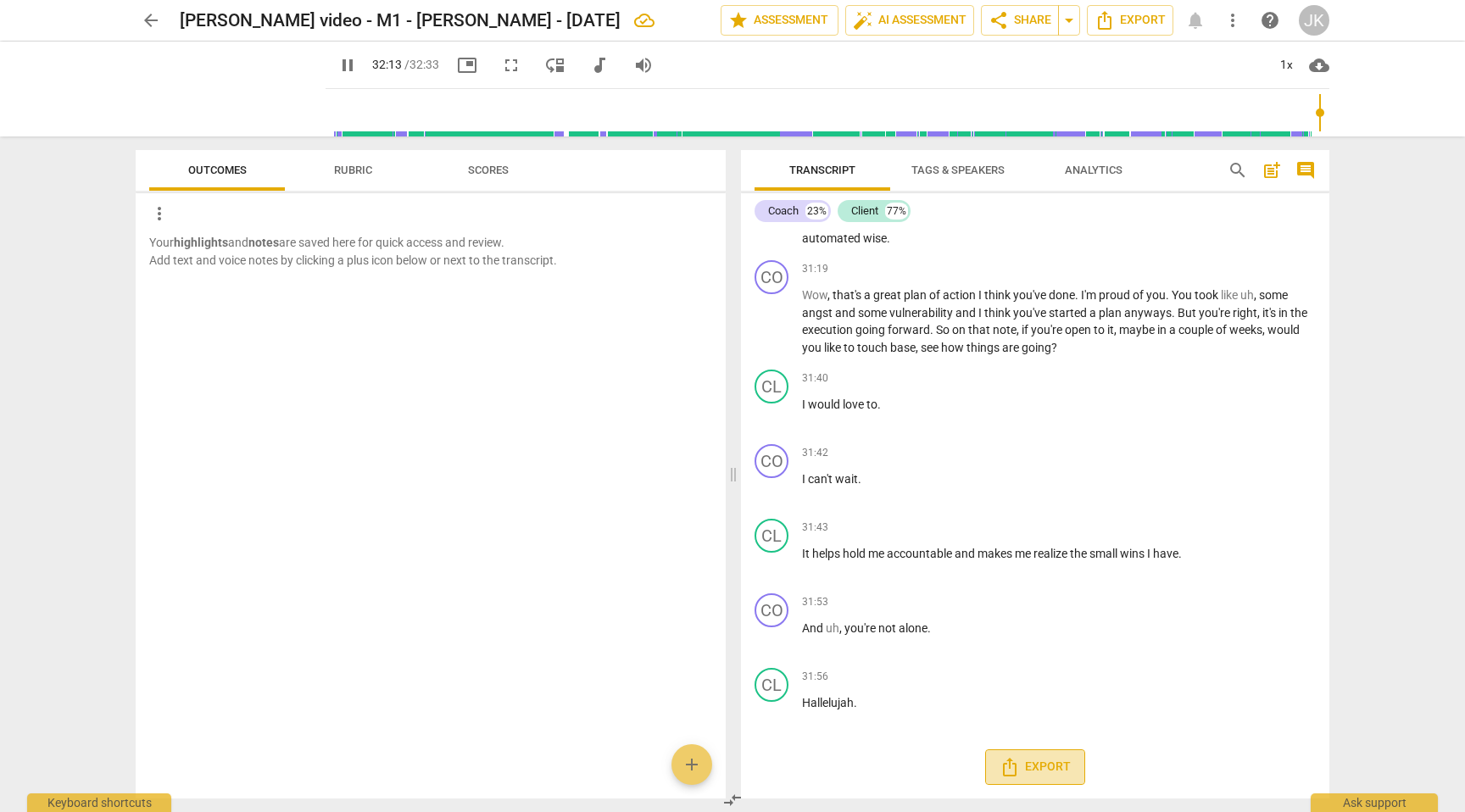
click at [1032, 770] on span "Export" at bounding box center [1035, 766] width 71 height 20
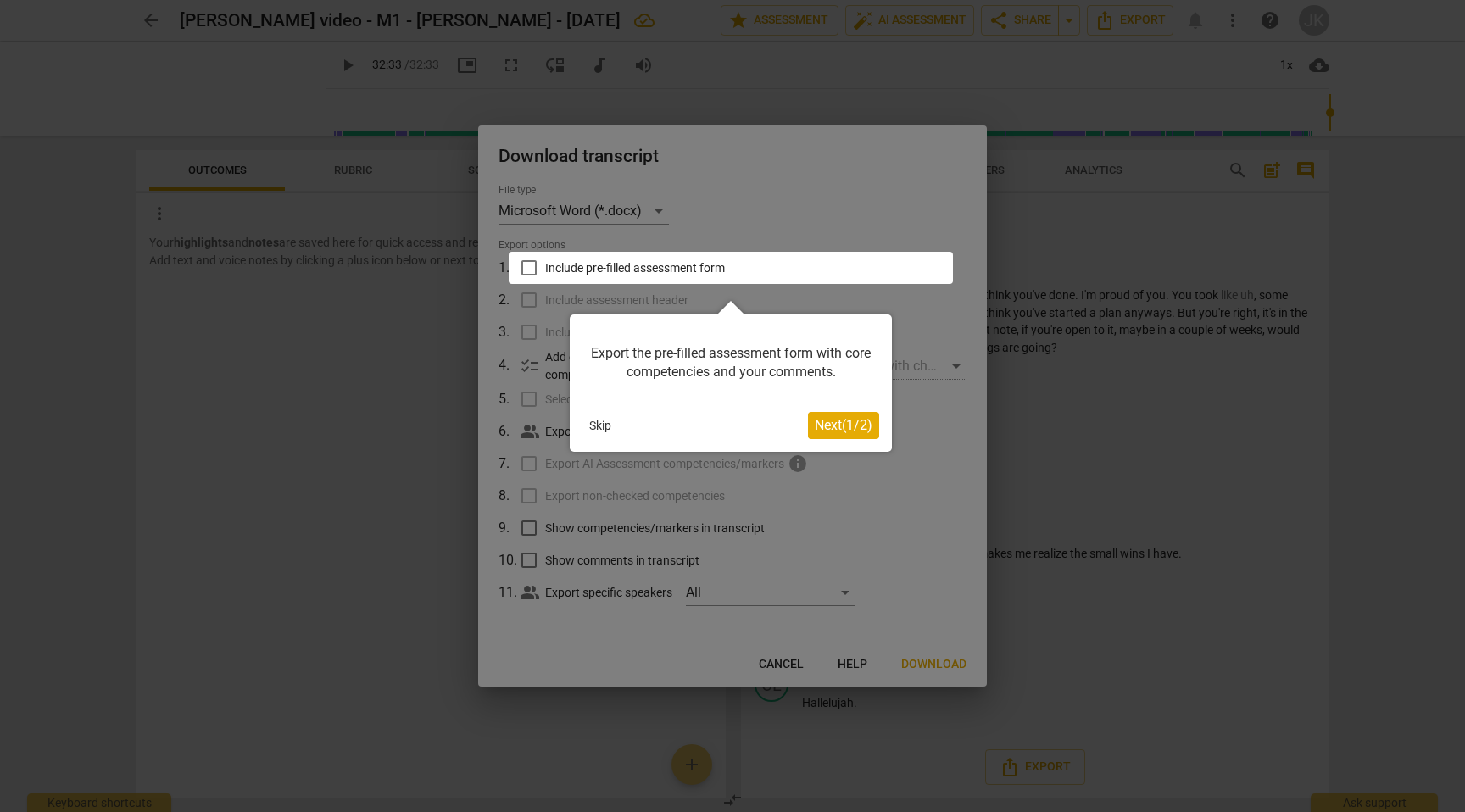
click at [606, 426] on button "Skip" at bounding box center [599, 425] width 36 height 25
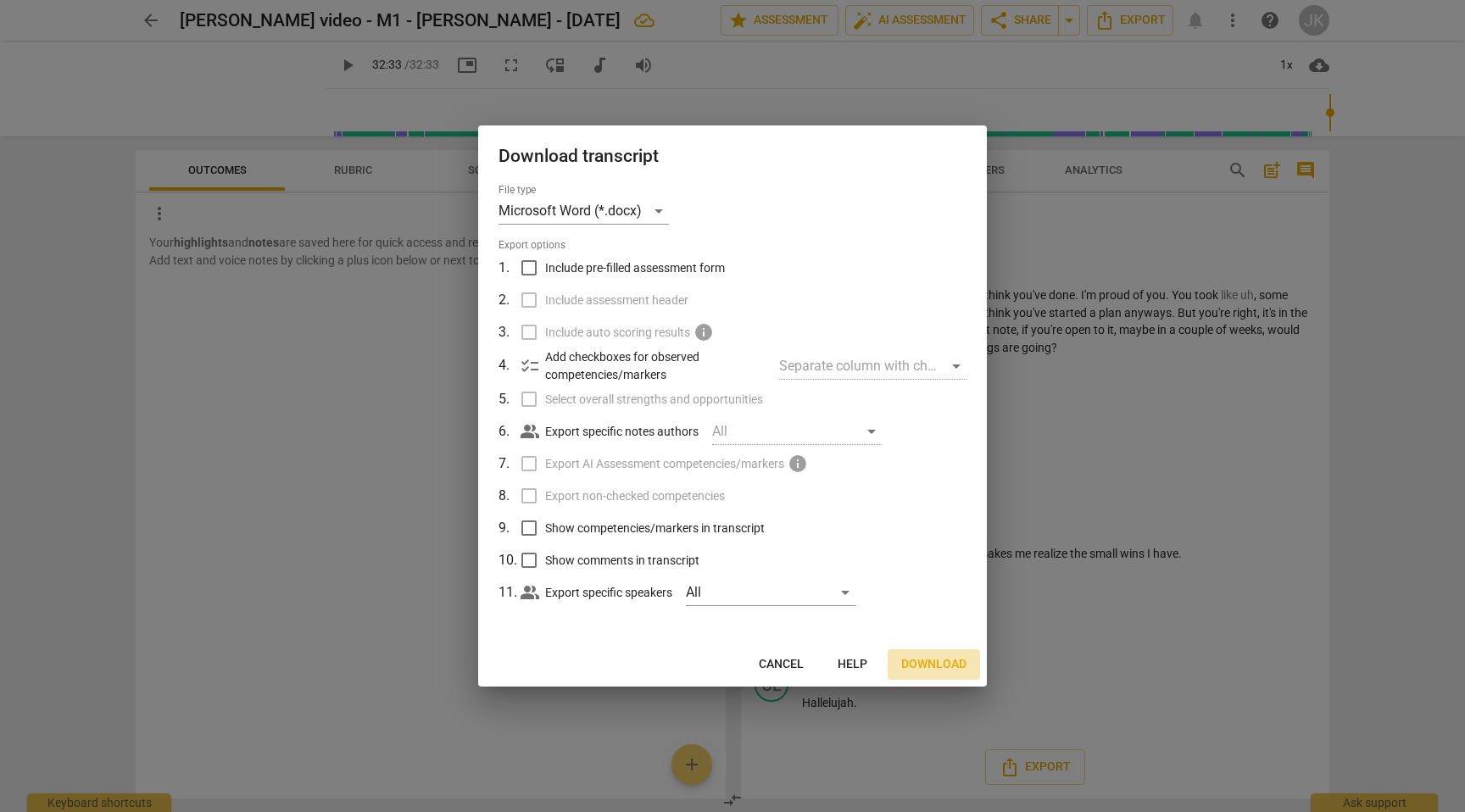
click at [937, 661] on span "Download" at bounding box center [933, 663] width 65 height 17
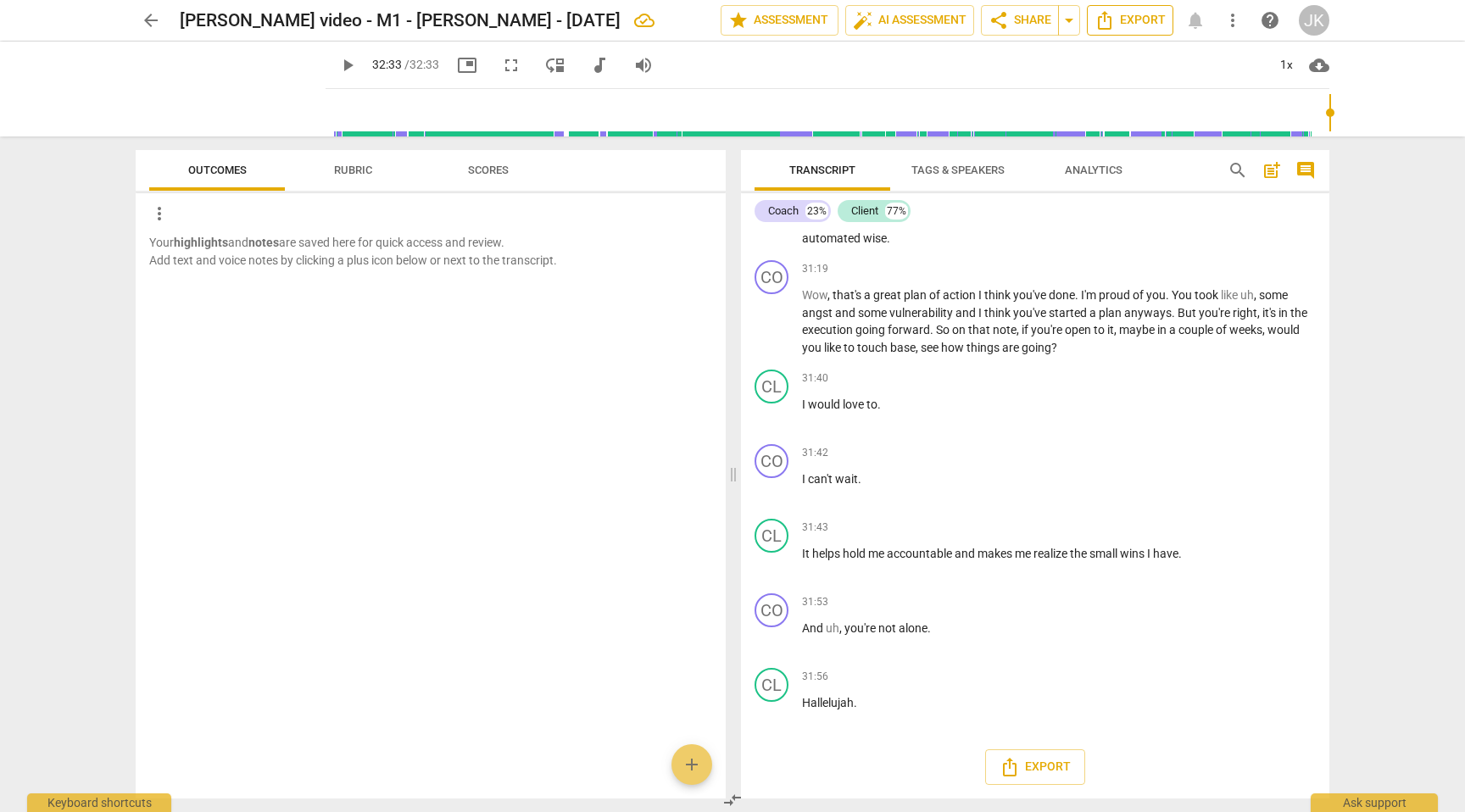
type input "1953"
